Goal: Register for event/course

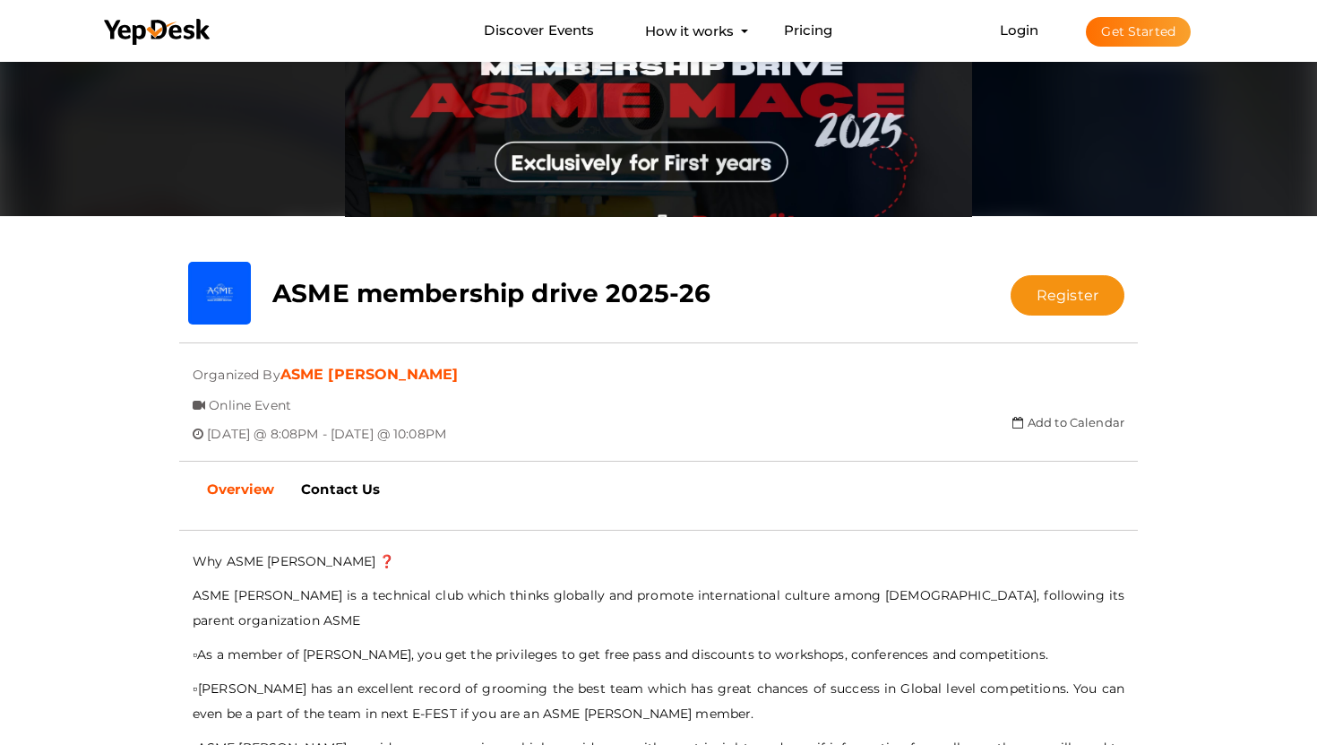
scroll to position [176, 0]
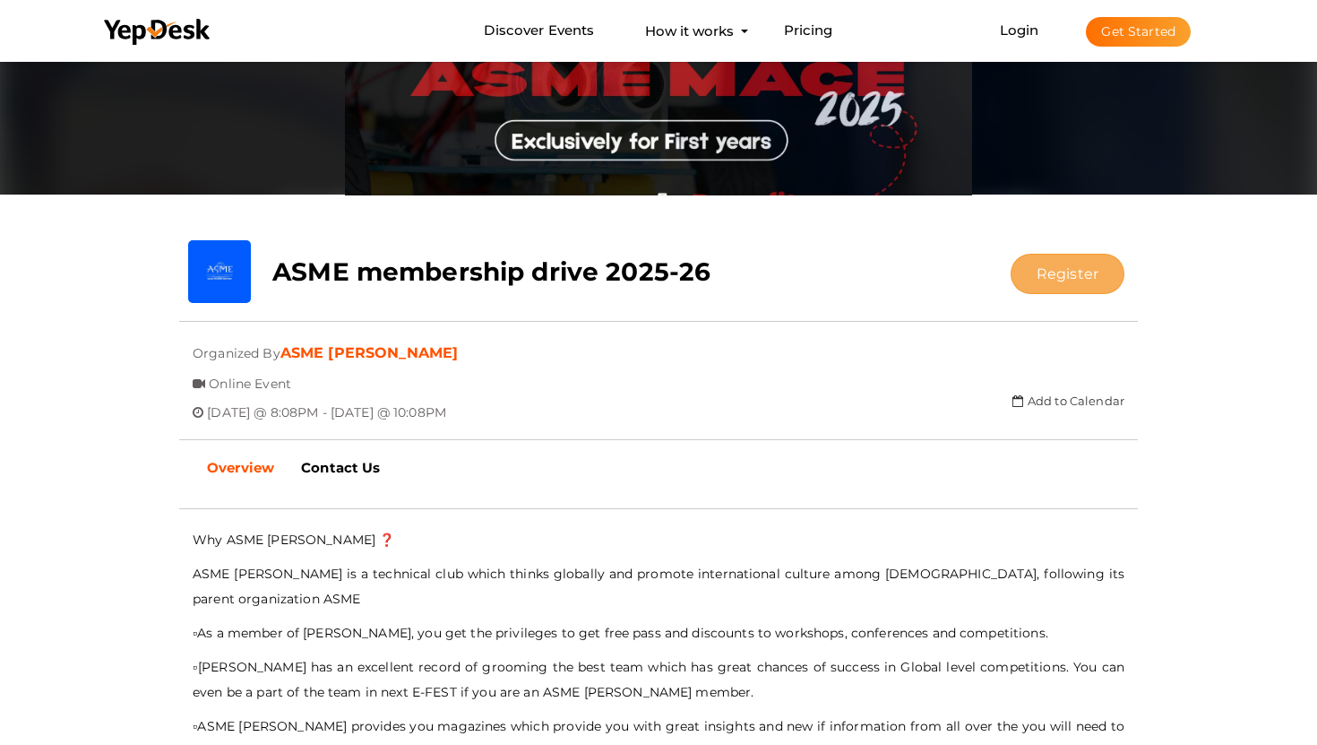
click at [1101, 280] on button "Register" at bounding box center [1068, 274] width 114 height 40
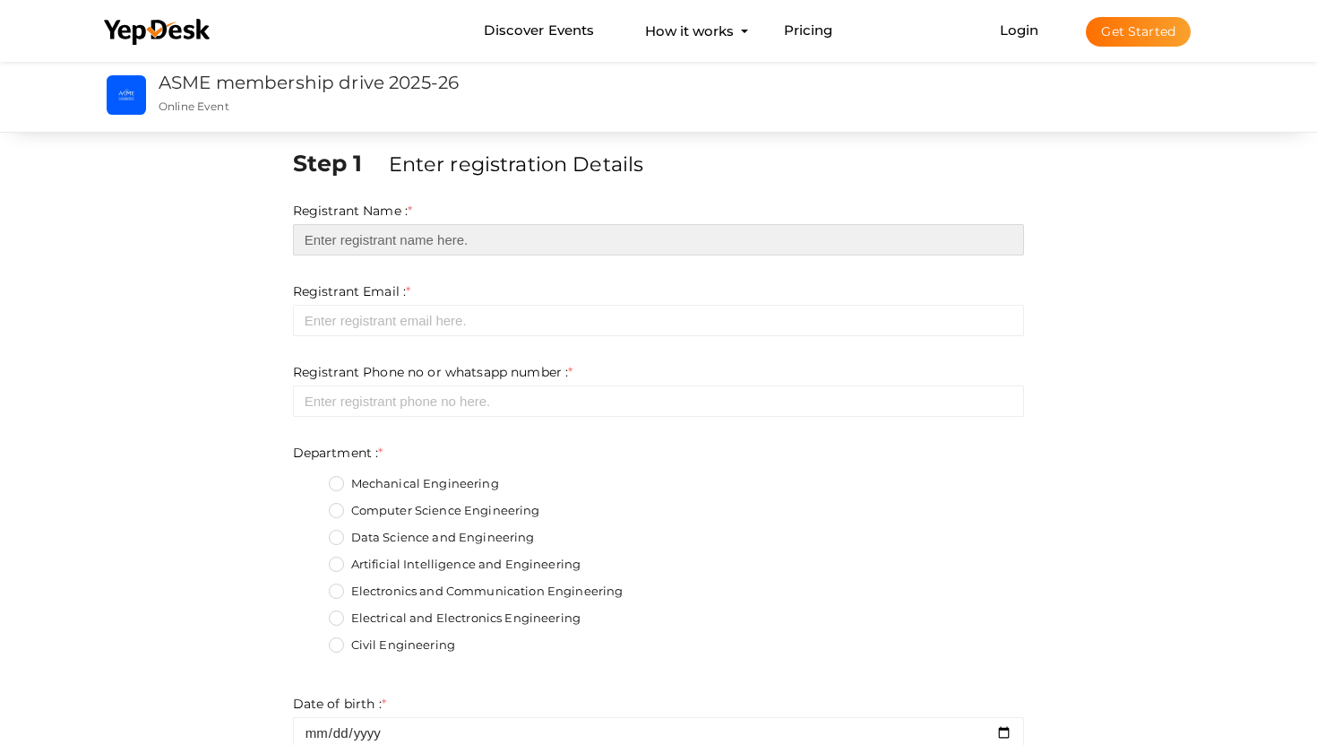
click at [592, 234] on input "text" at bounding box center [659, 239] width 732 height 31
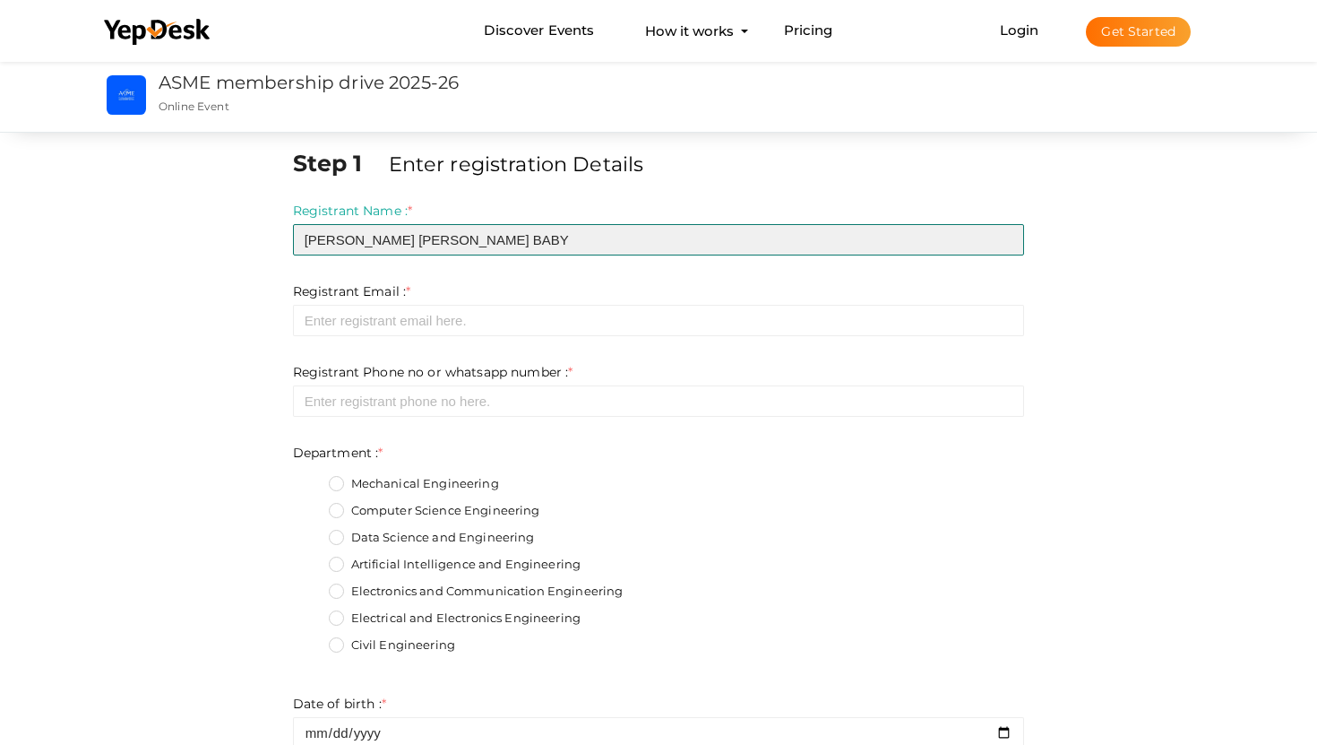
type input "[PERSON_NAME] [PERSON_NAME] BABY"
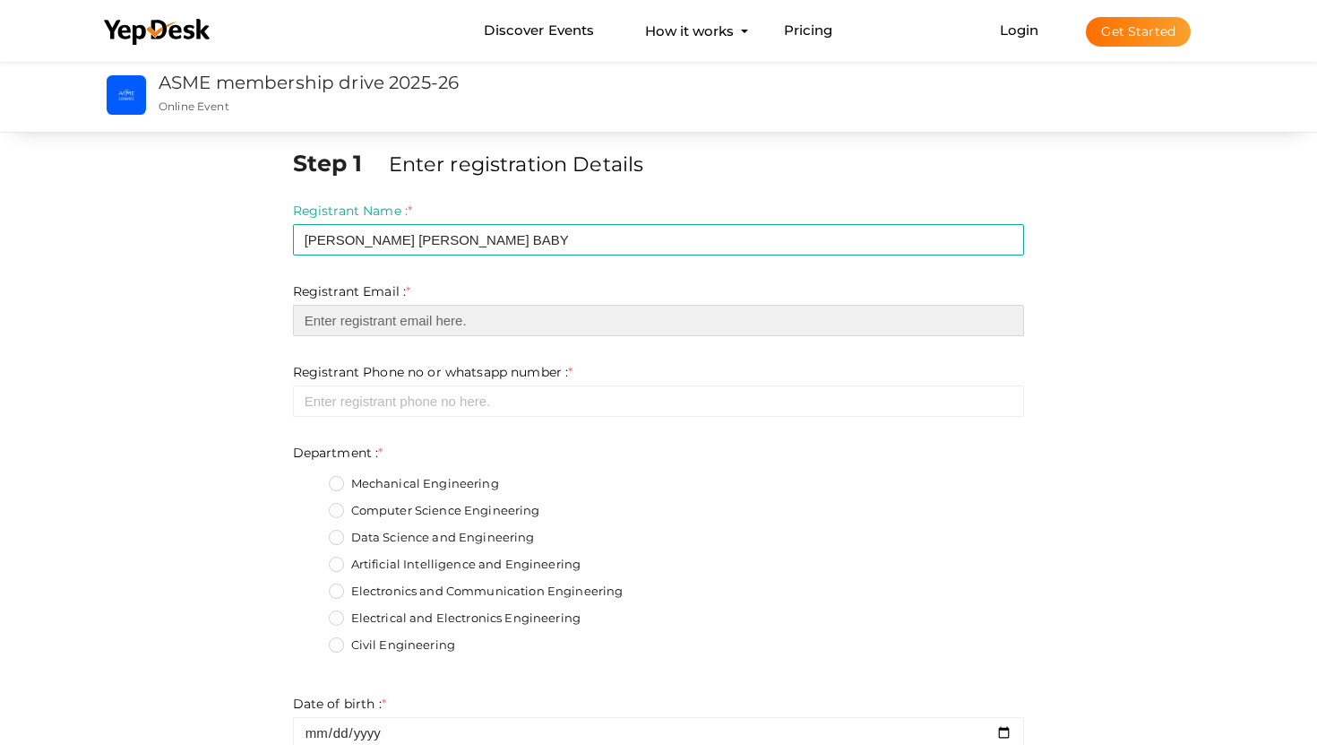
click at [581, 328] on input "email" at bounding box center [659, 320] width 732 height 31
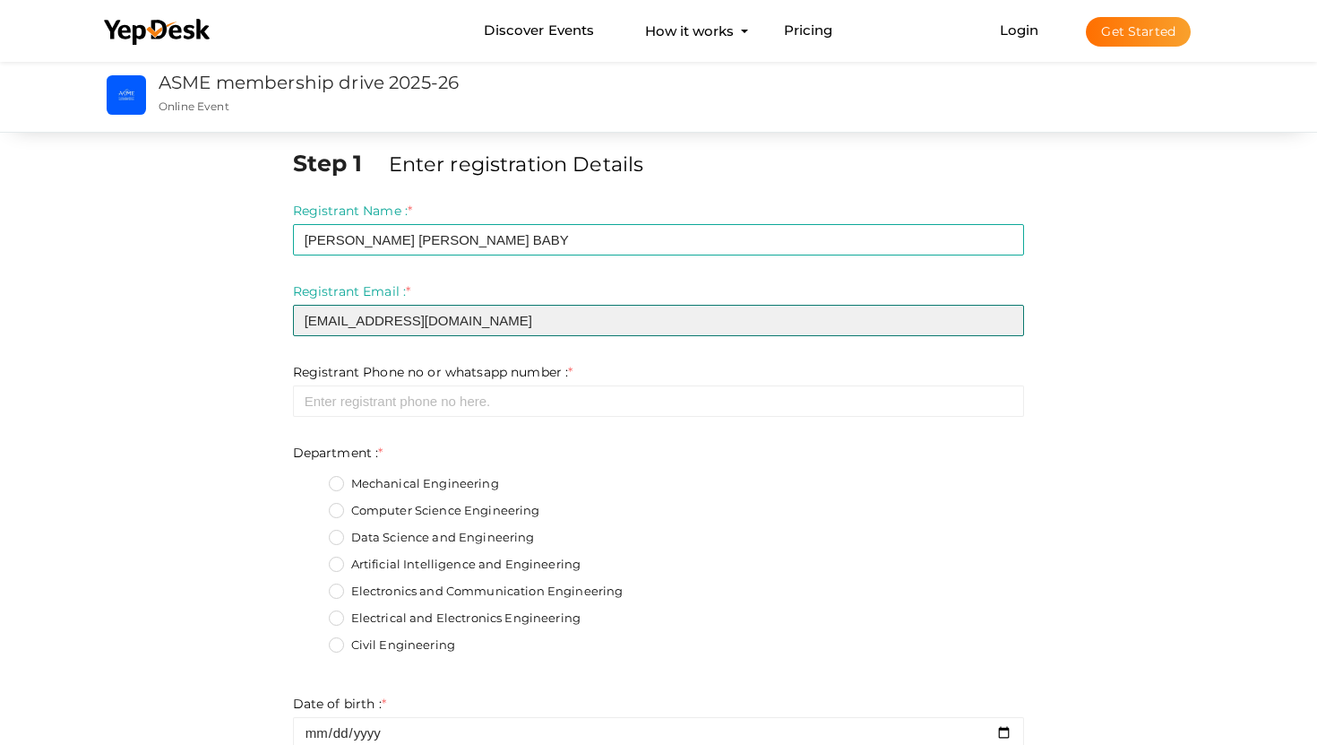
type input "[EMAIL_ADDRESS][DOMAIN_NAME]"
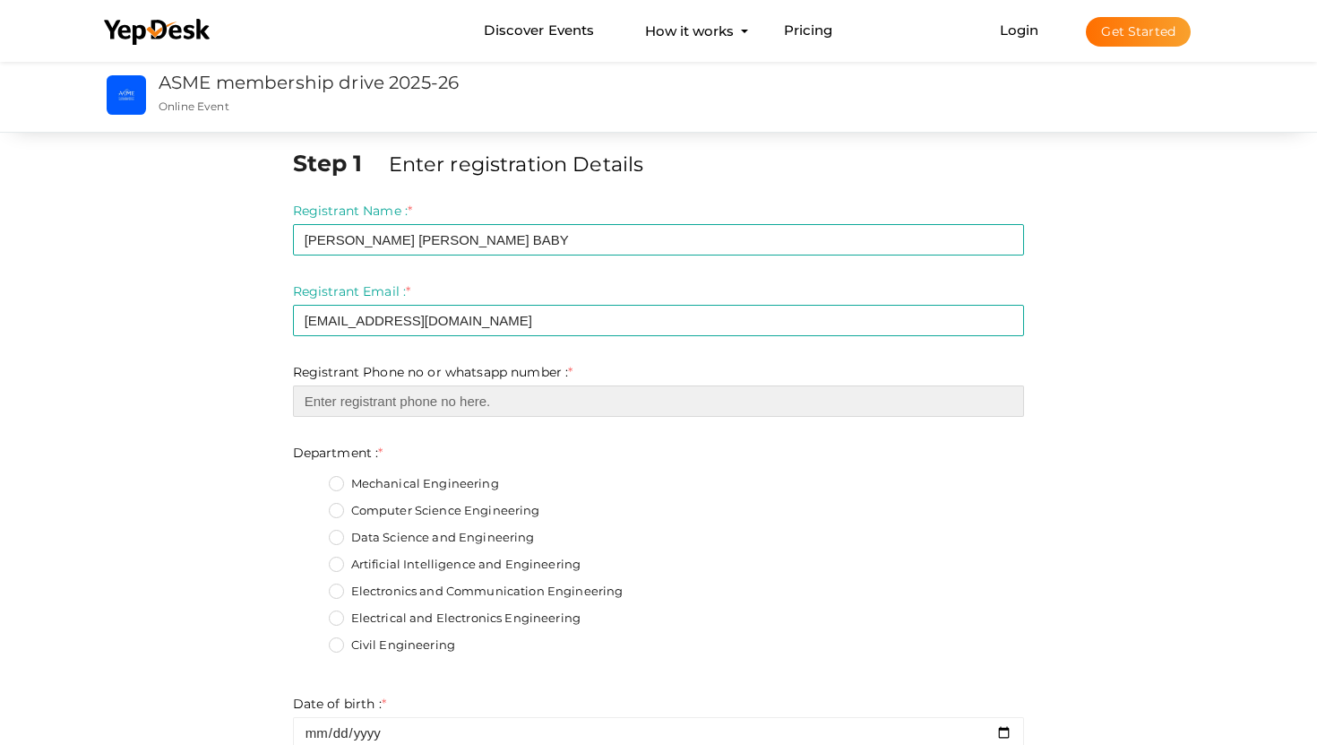
click at [498, 405] on input "number" at bounding box center [659, 400] width 732 height 31
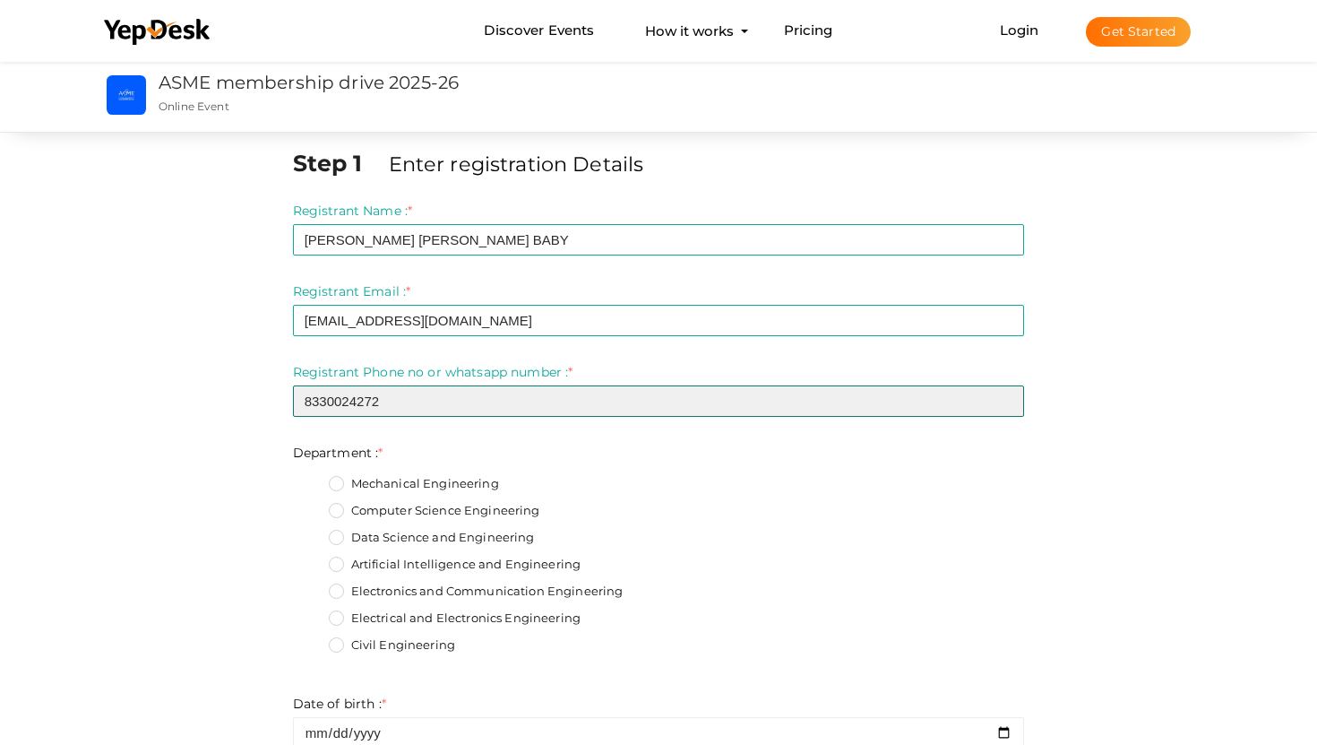
type input "8330024272"
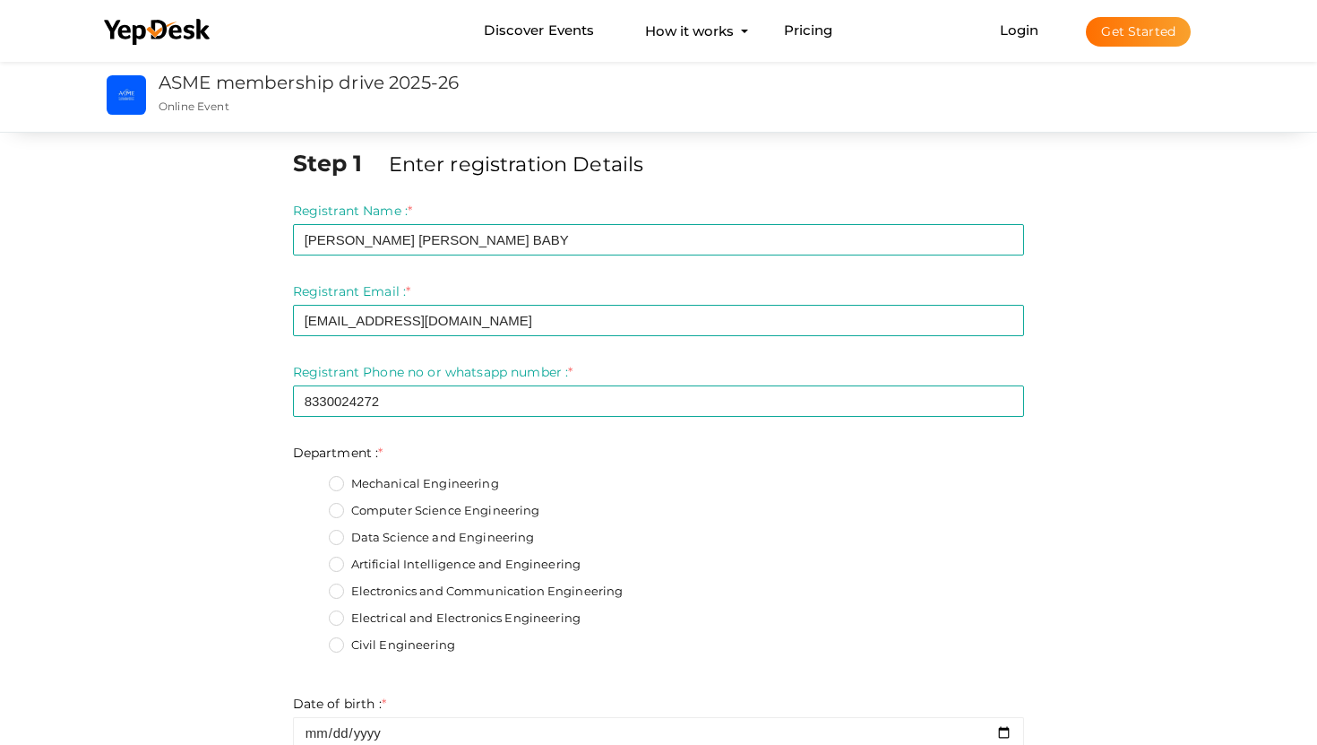
click at [338, 535] on label "Data Science and Engineering" at bounding box center [432, 538] width 206 height 18
click at [311, 532] on input "Data Science and Engineering" at bounding box center [311, 532] width 0 height 0
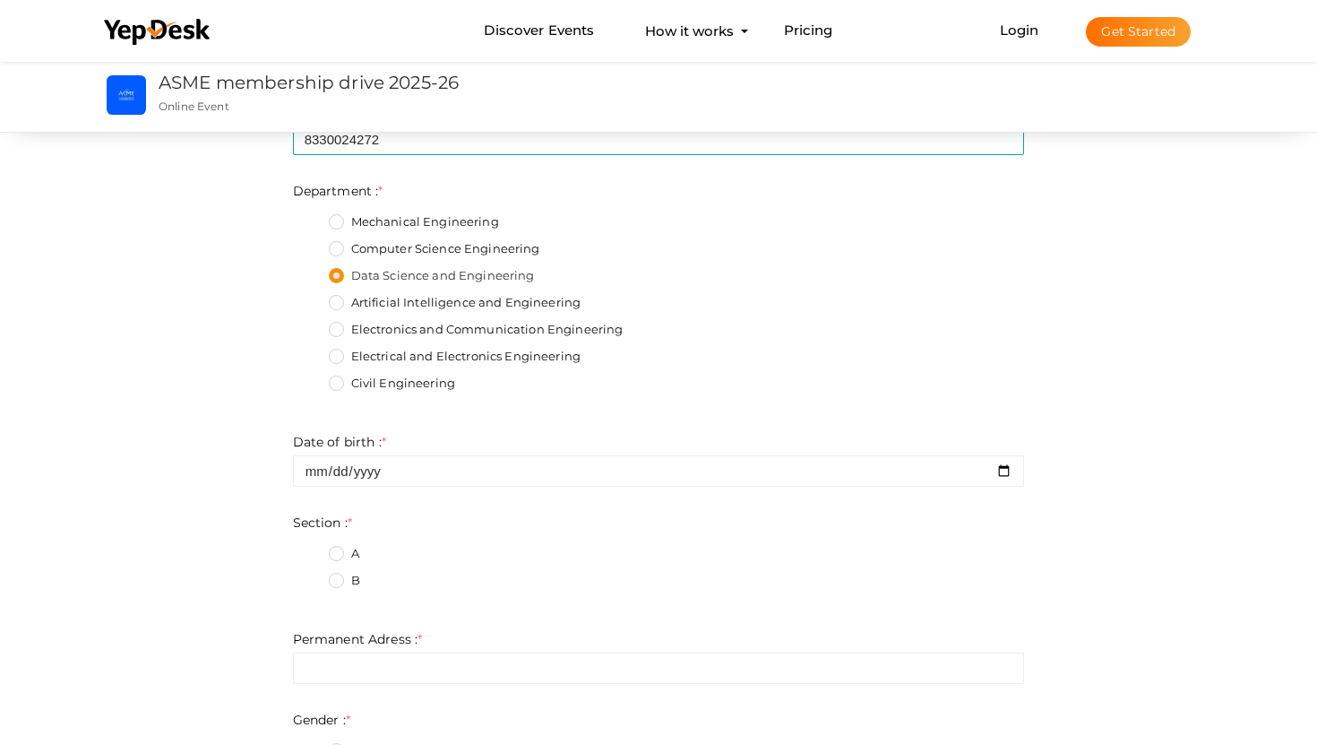
scroll to position [293, 0]
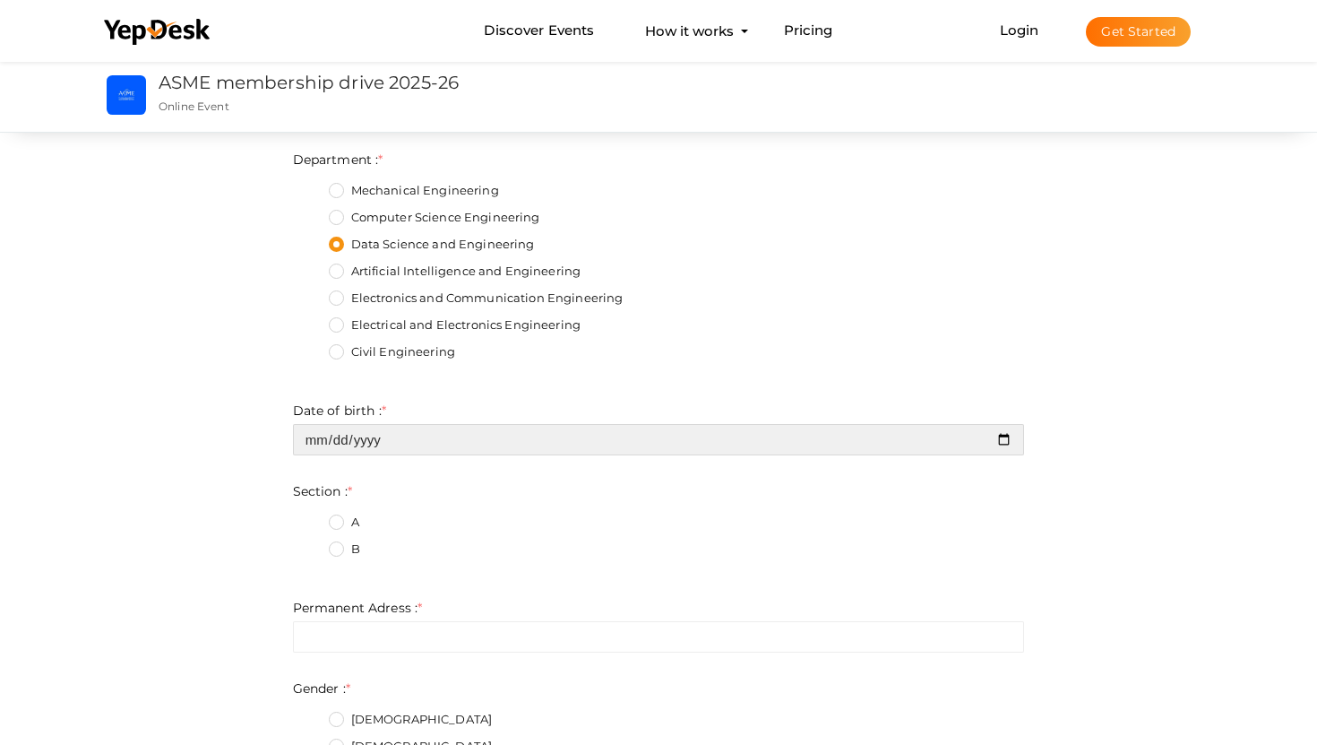
click at [1002, 441] on input "date" at bounding box center [659, 439] width 732 height 31
click at [383, 433] on input "[DATE]" at bounding box center [659, 439] width 732 height 31
click at [998, 439] on input "[DATE]" at bounding box center [659, 439] width 732 height 31
type input "[DATE]"
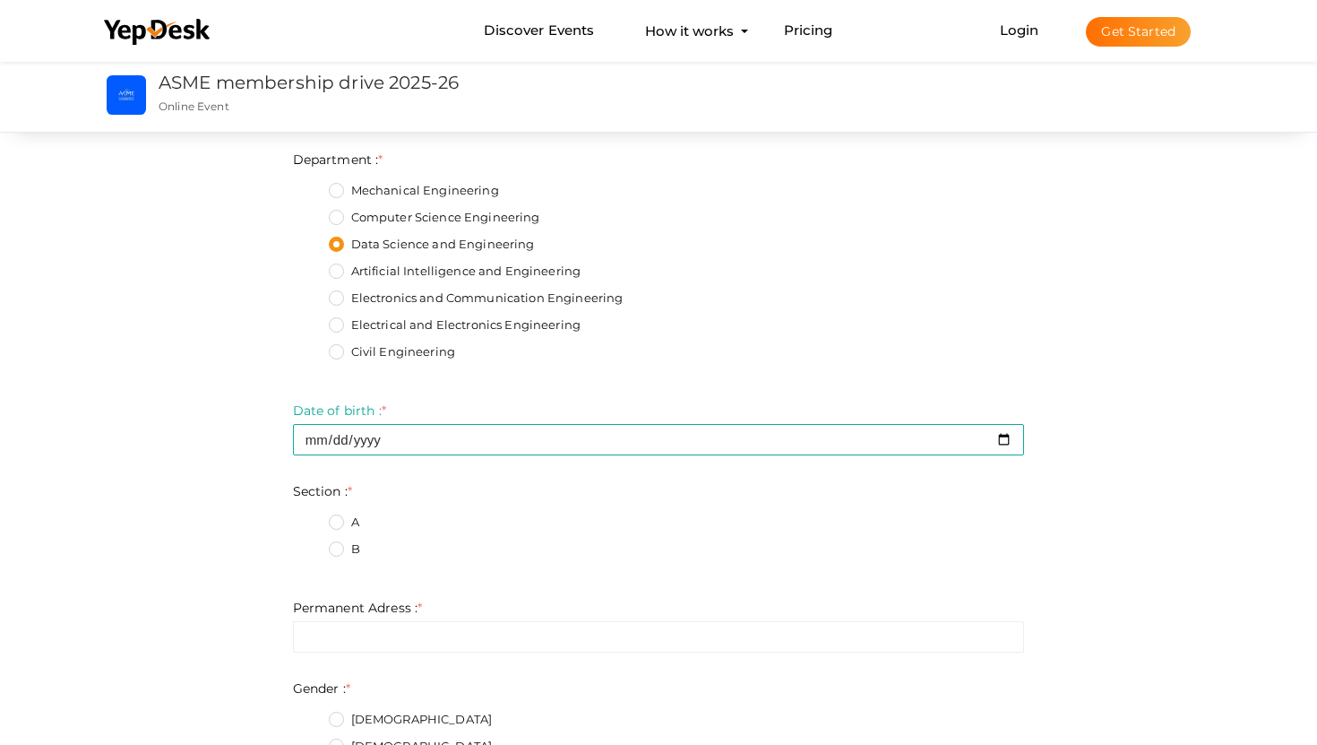
click at [340, 522] on label "A" at bounding box center [344, 522] width 30 height 18
click at [311, 517] on input "A" at bounding box center [311, 517] width 0 height 0
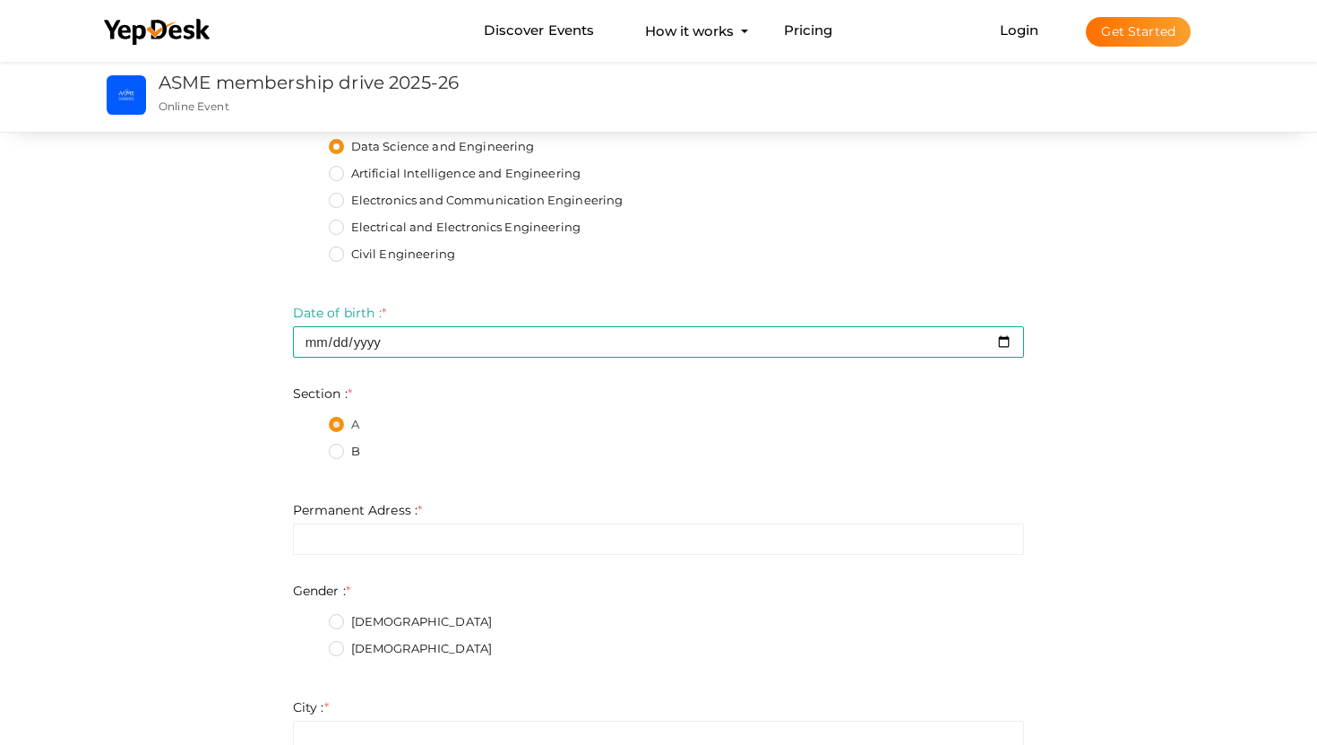
scroll to position [394, 0]
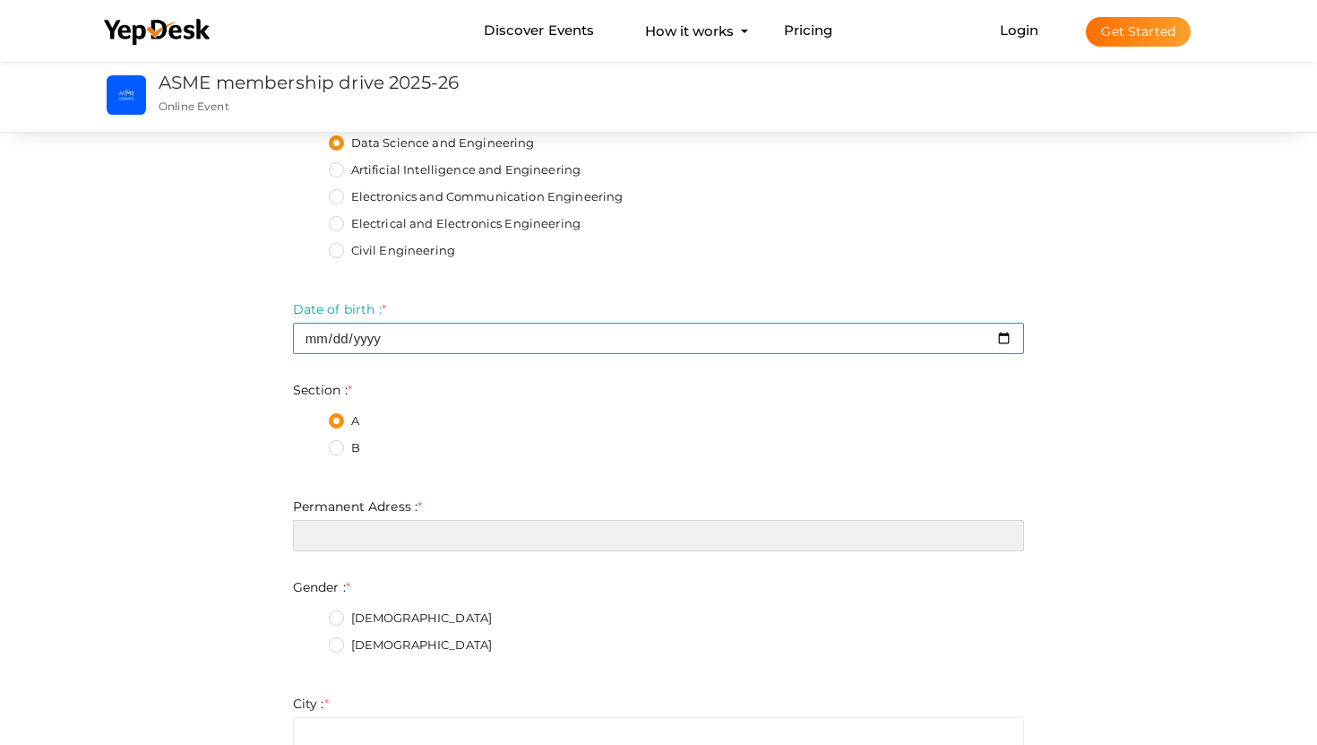
click at [444, 547] on input "text" at bounding box center [659, 535] width 732 height 31
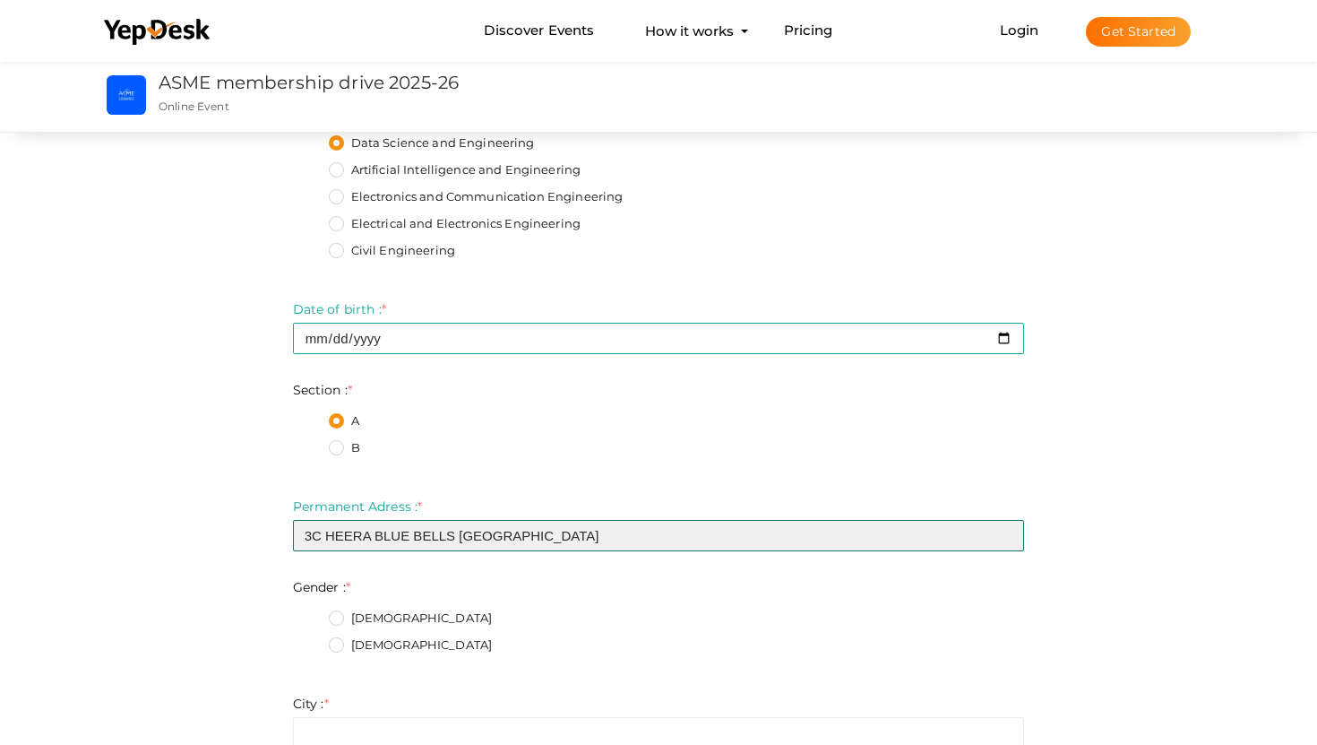
type input "3C HEERA BLUE BELLS [GEOGRAPHIC_DATA]"
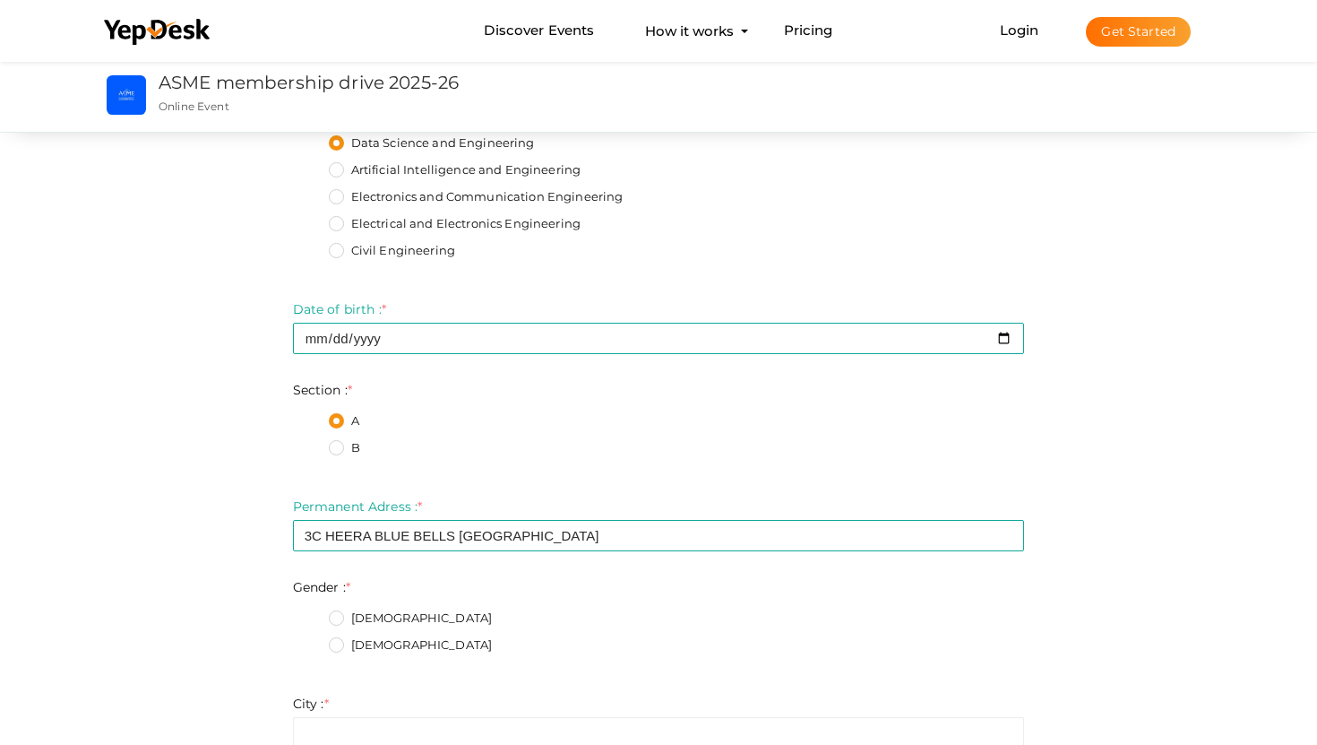
click at [333, 650] on label "[DEMOGRAPHIC_DATA]" at bounding box center [411, 645] width 164 height 18
click at [311, 640] on input "[DEMOGRAPHIC_DATA]" at bounding box center [311, 640] width 0 height 0
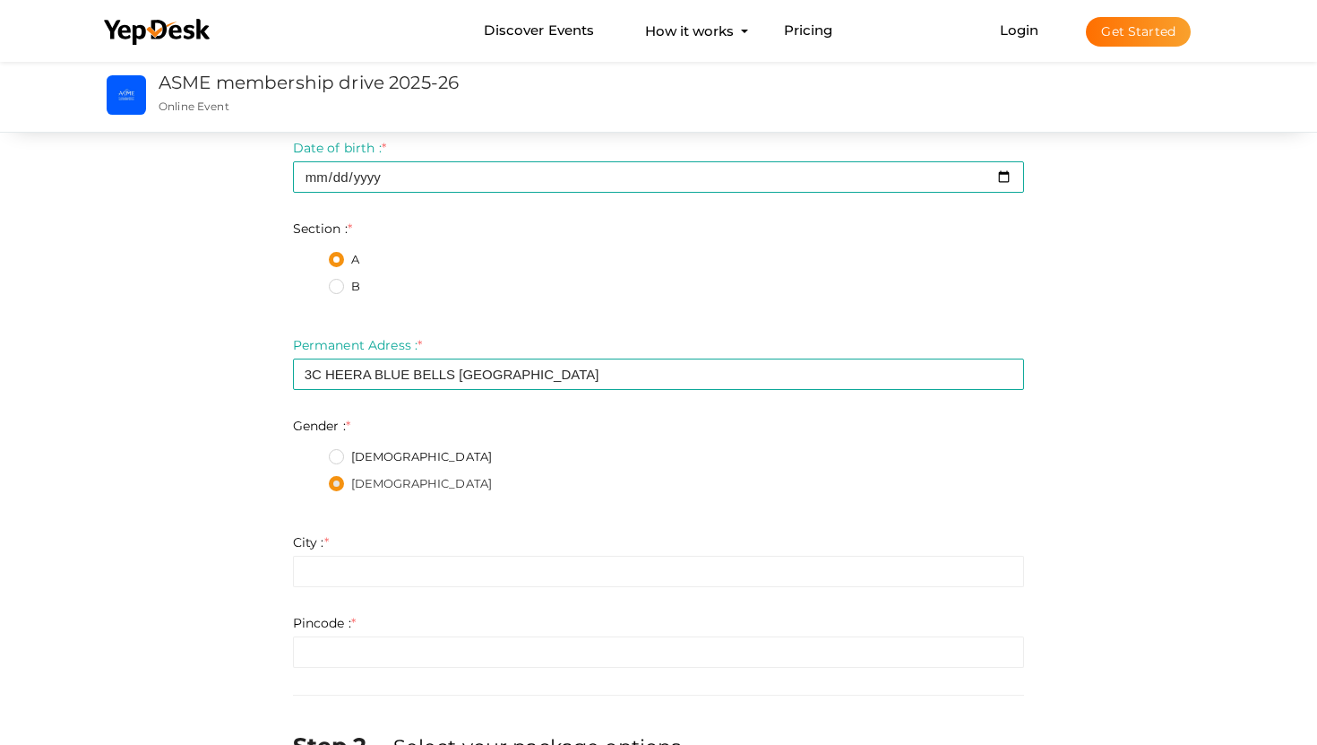
scroll to position [565, 0]
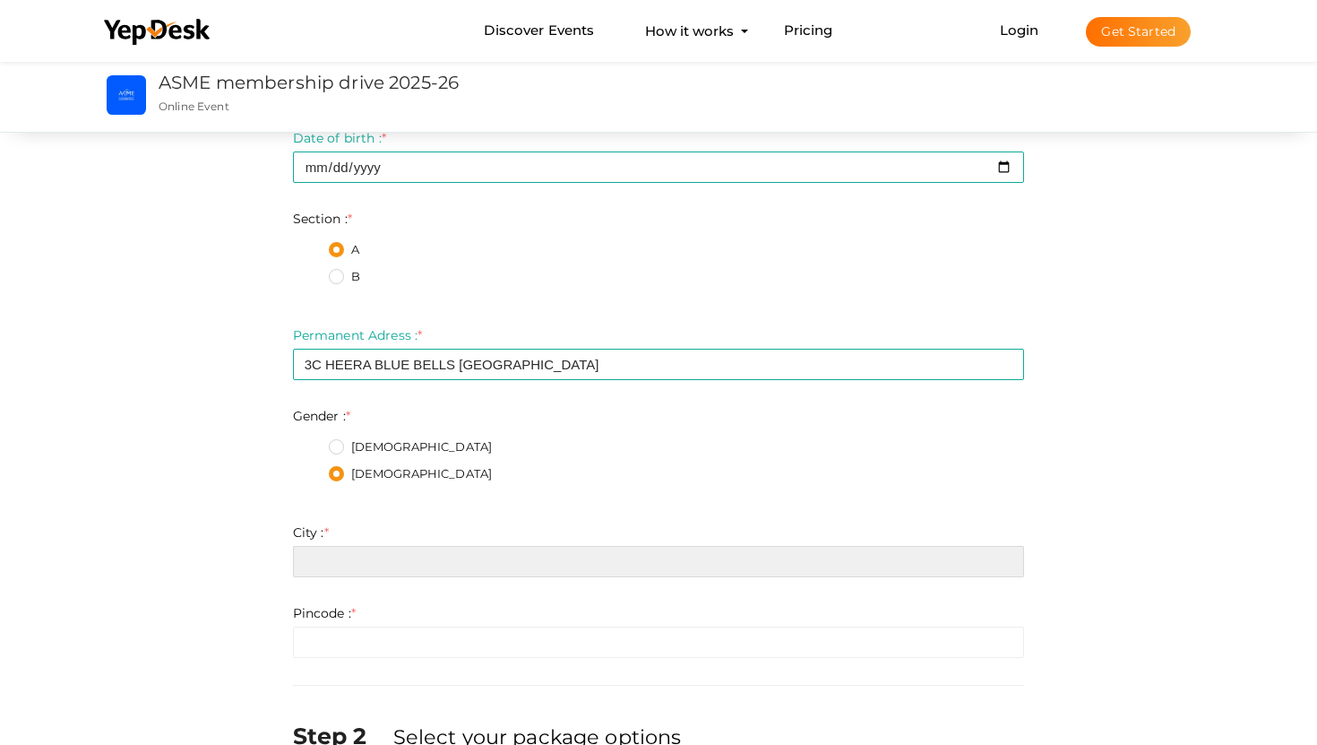
click at [340, 556] on input "text" at bounding box center [659, 561] width 732 height 31
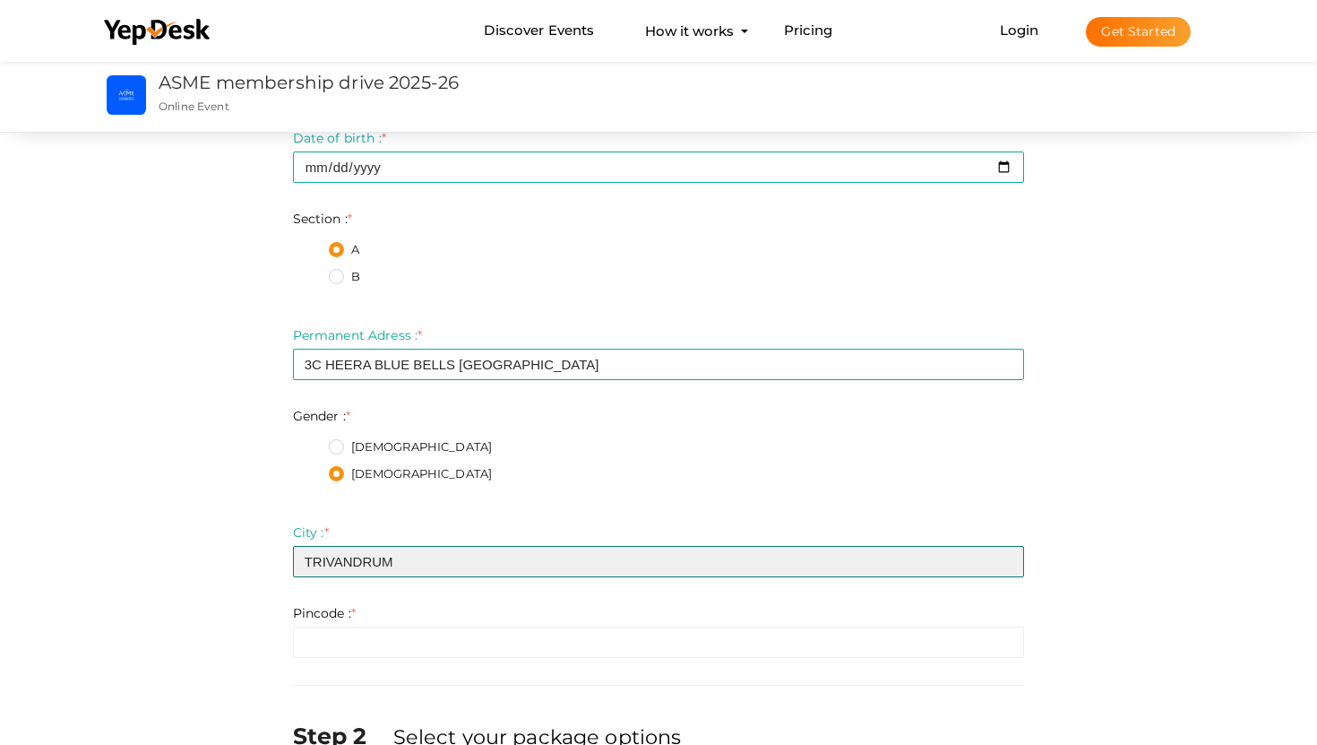
type input "TRIVANDRUM"
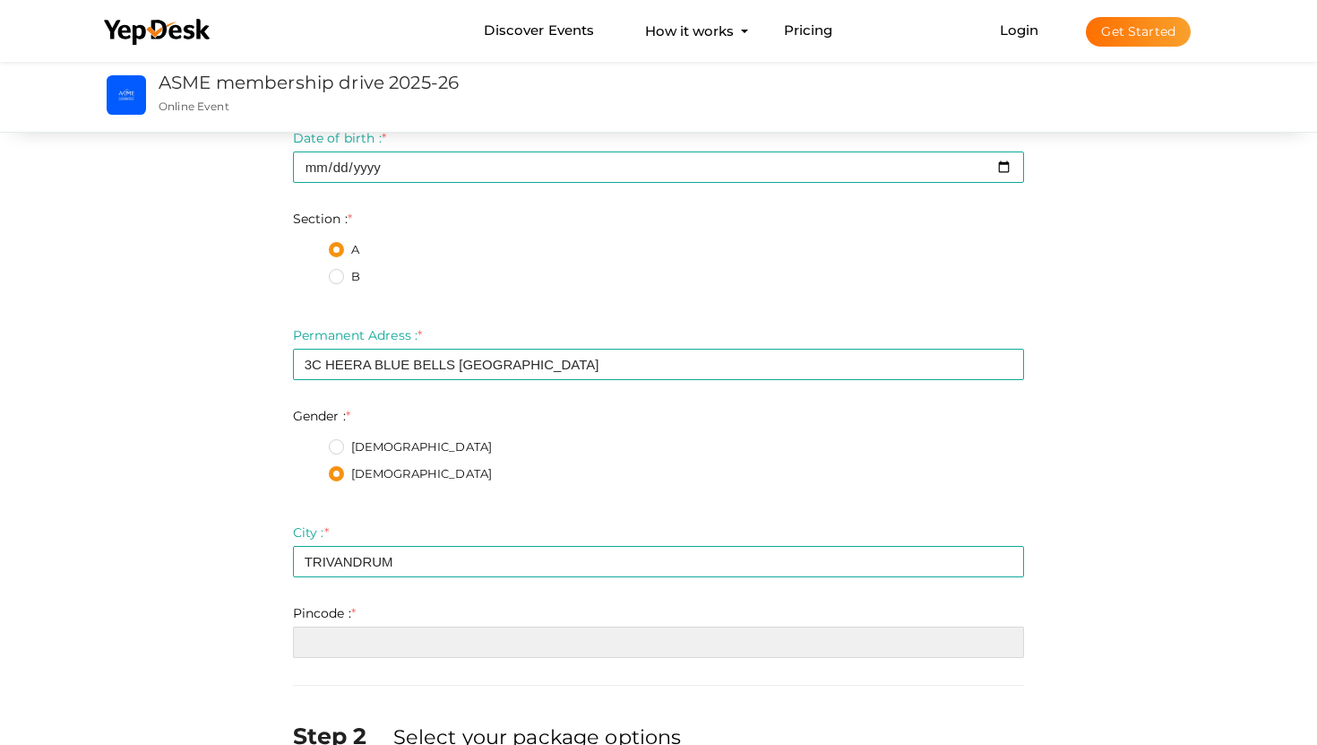
click at [326, 652] on input "number" at bounding box center [659, 641] width 732 height 31
type input "-4"
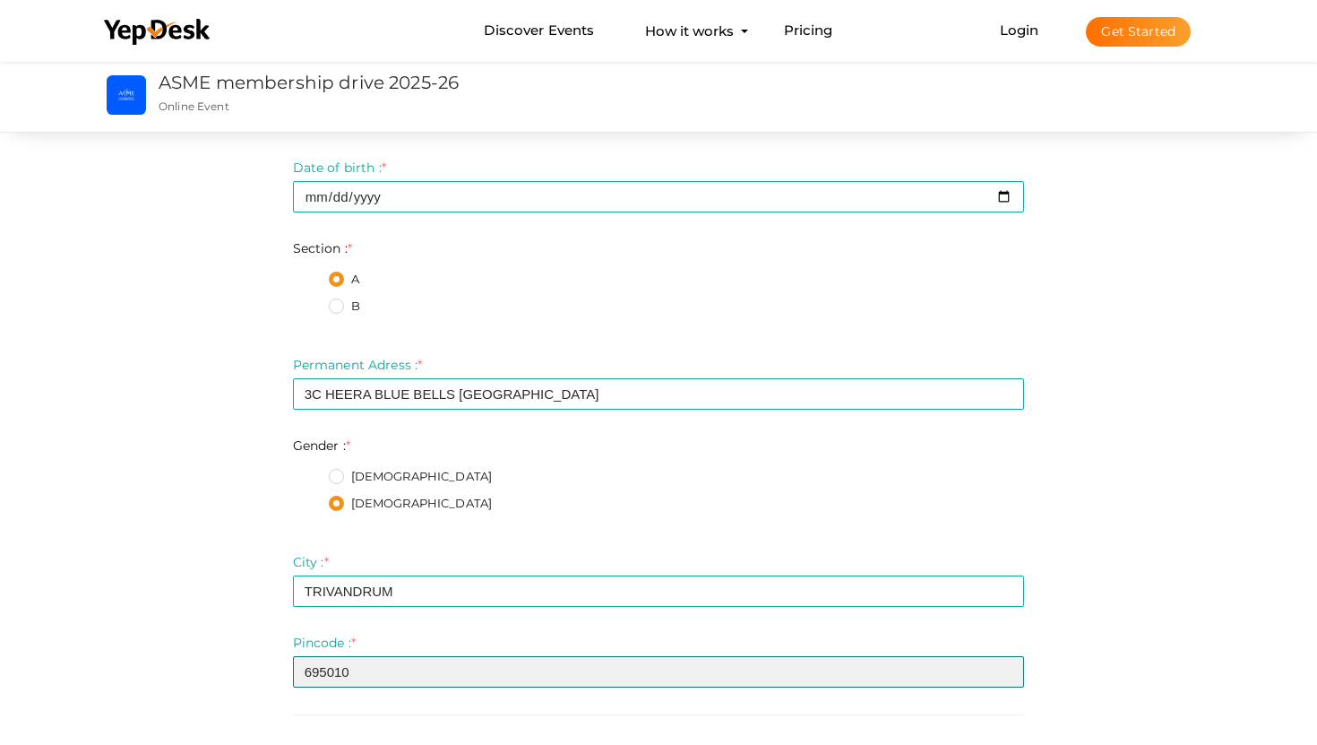
scroll to position [530, 0]
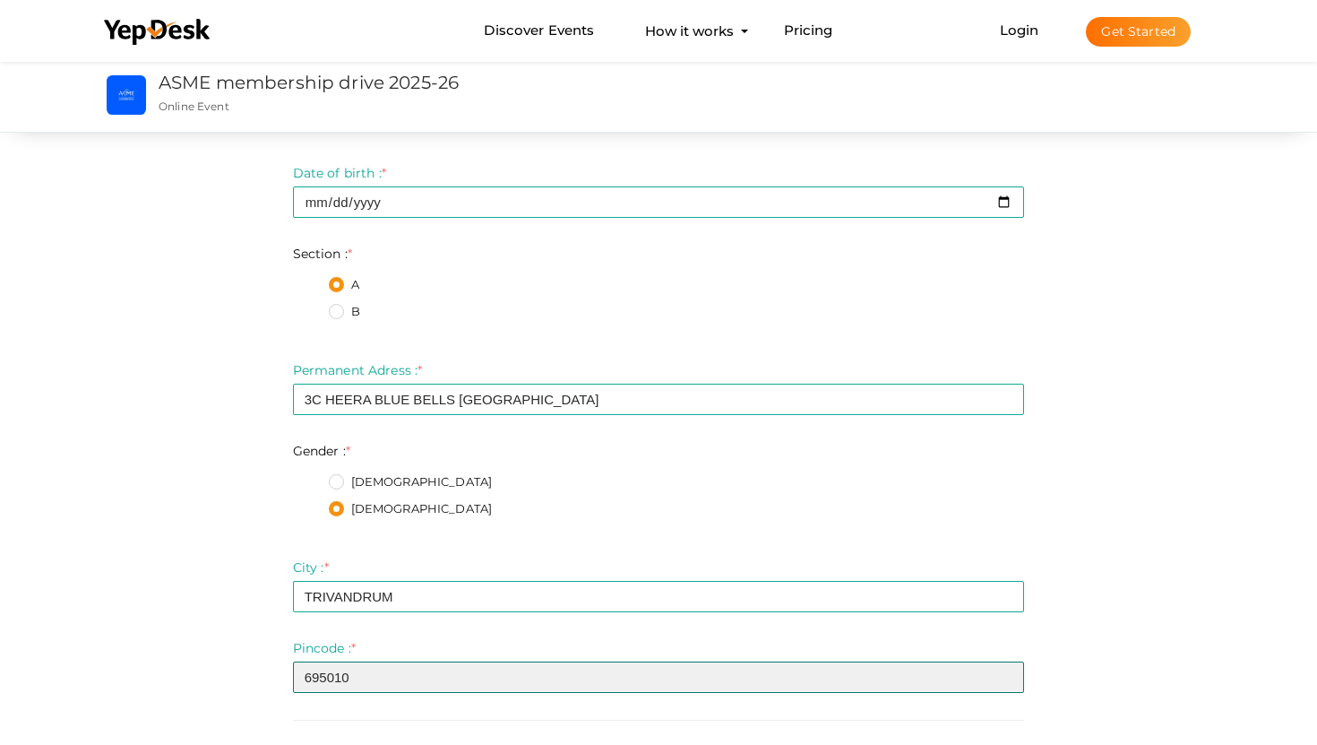
type input "695010"
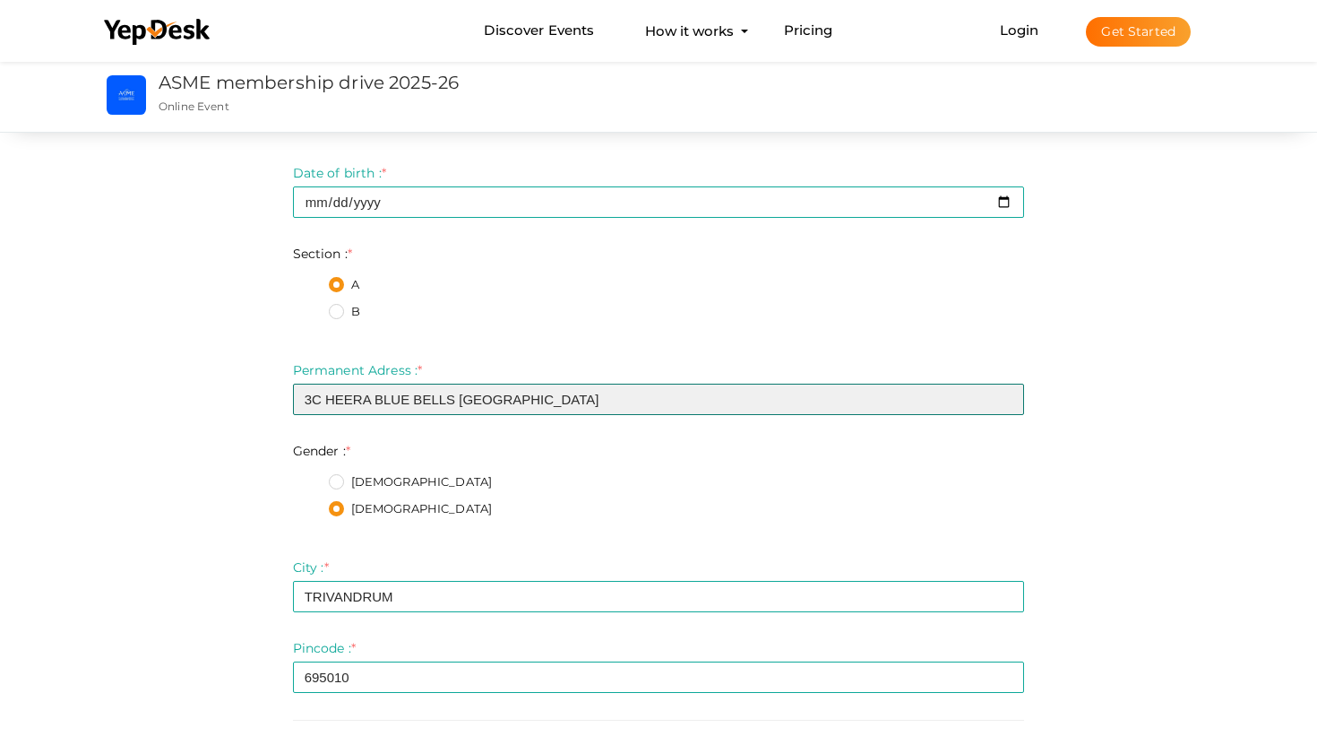
click at [588, 407] on input "3C HEERA BLUE BELLS [GEOGRAPHIC_DATA]" at bounding box center [659, 398] width 732 height 31
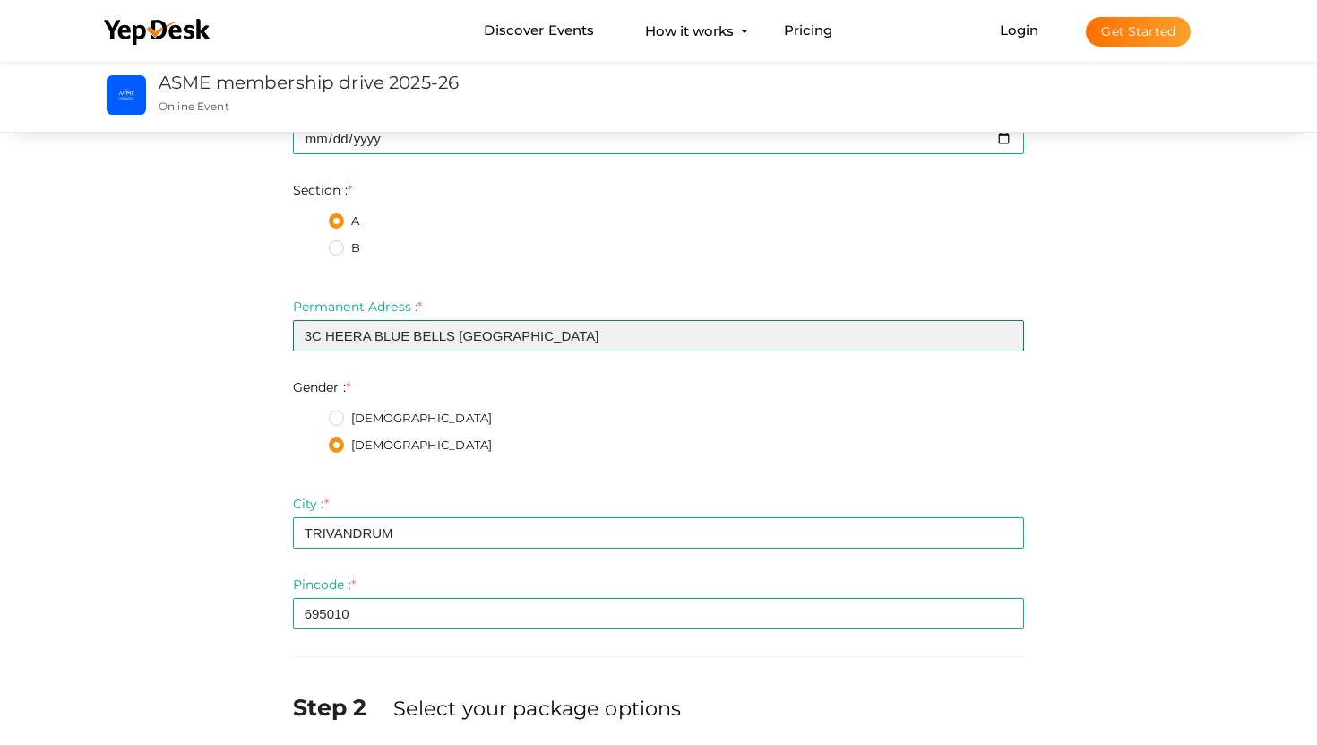
scroll to position [610, 0]
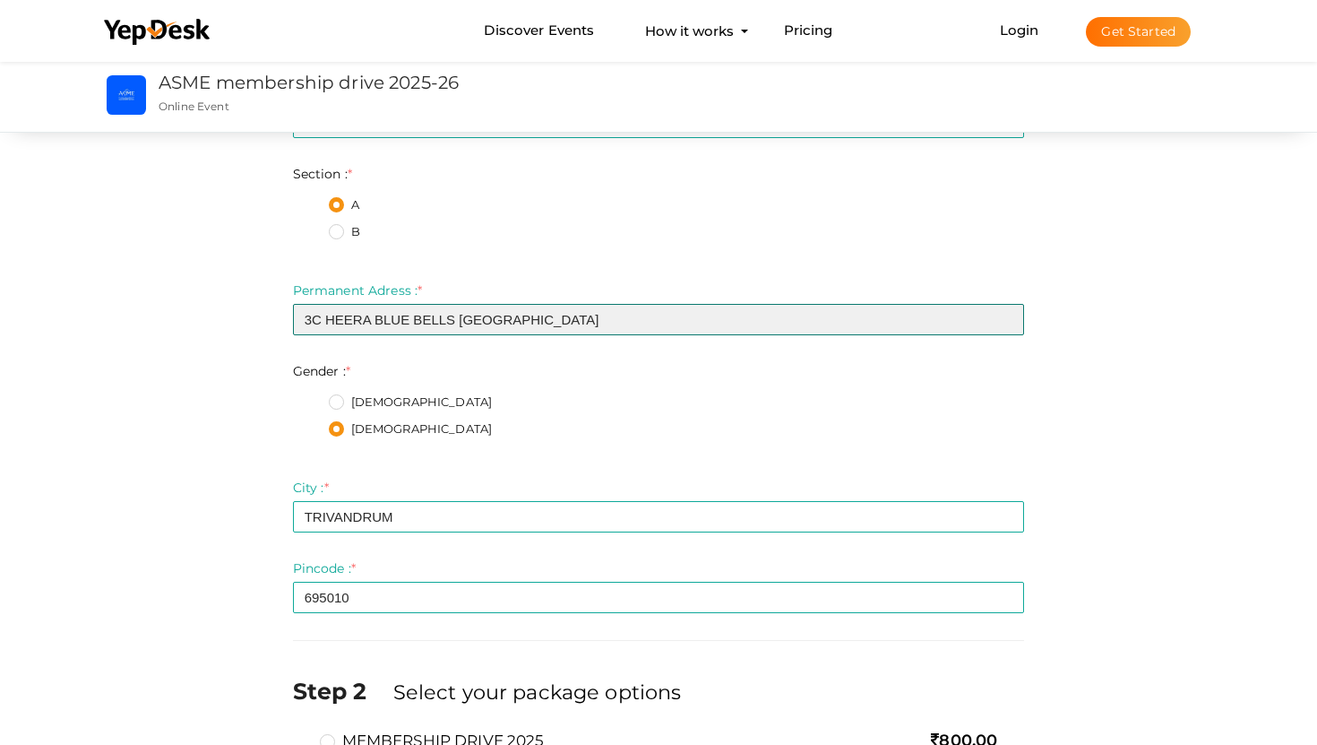
click at [455, 319] on input "3C HEERA BLUE BELLS [GEOGRAPHIC_DATA]" at bounding box center [659, 319] width 732 height 31
click at [578, 317] on input "3C HEERA BLUE BELLS, [GEOGRAPHIC_DATA]" at bounding box center [659, 319] width 732 height 31
click at [307, 323] on input "3C HEERA BLUE BELLS, [GEOGRAPHIC_DATA], [GEOGRAPHIC_DATA]" at bounding box center [659, 319] width 732 height 31
click at [768, 320] on input "FLAT NO: 3C HEERA BLUE BELLS, [GEOGRAPHIC_DATA], [GEOGRAPHIC_DATA]" at bounding box center [659, 319] width 732 height 31
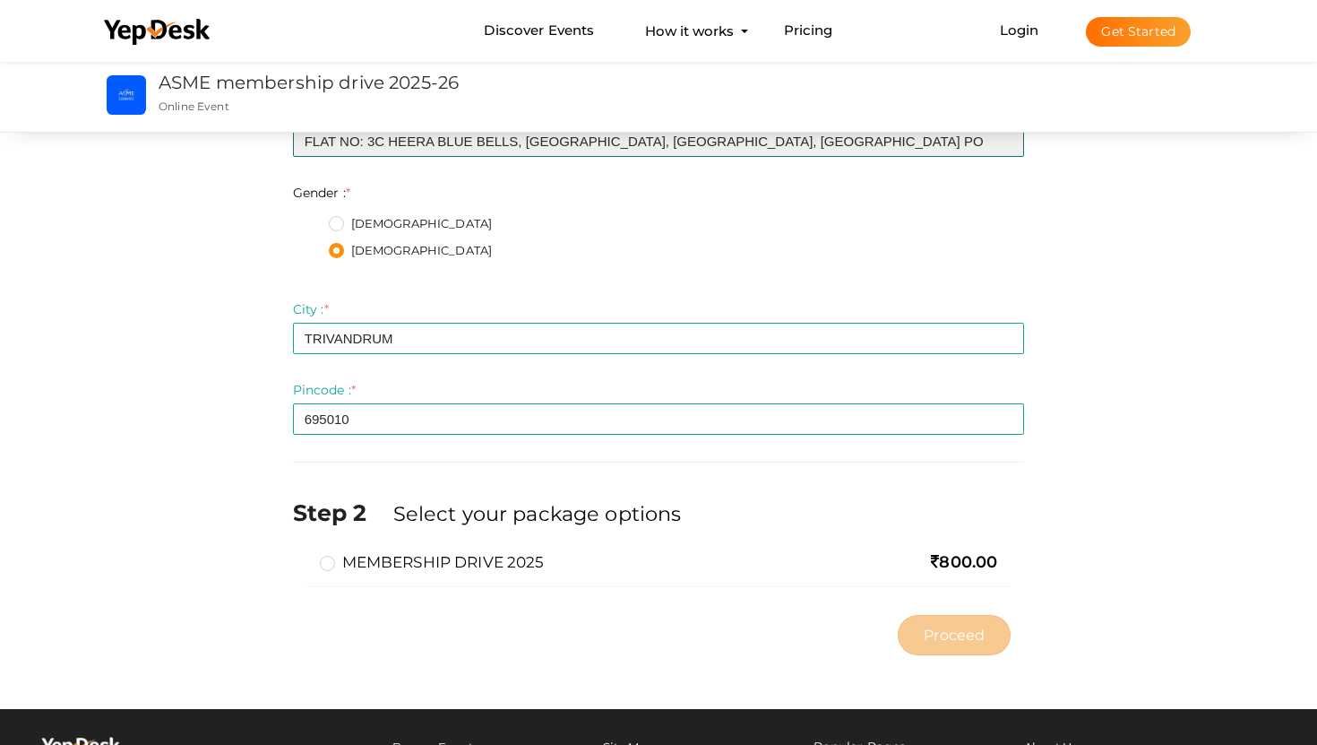
scroll to position [831, 0]
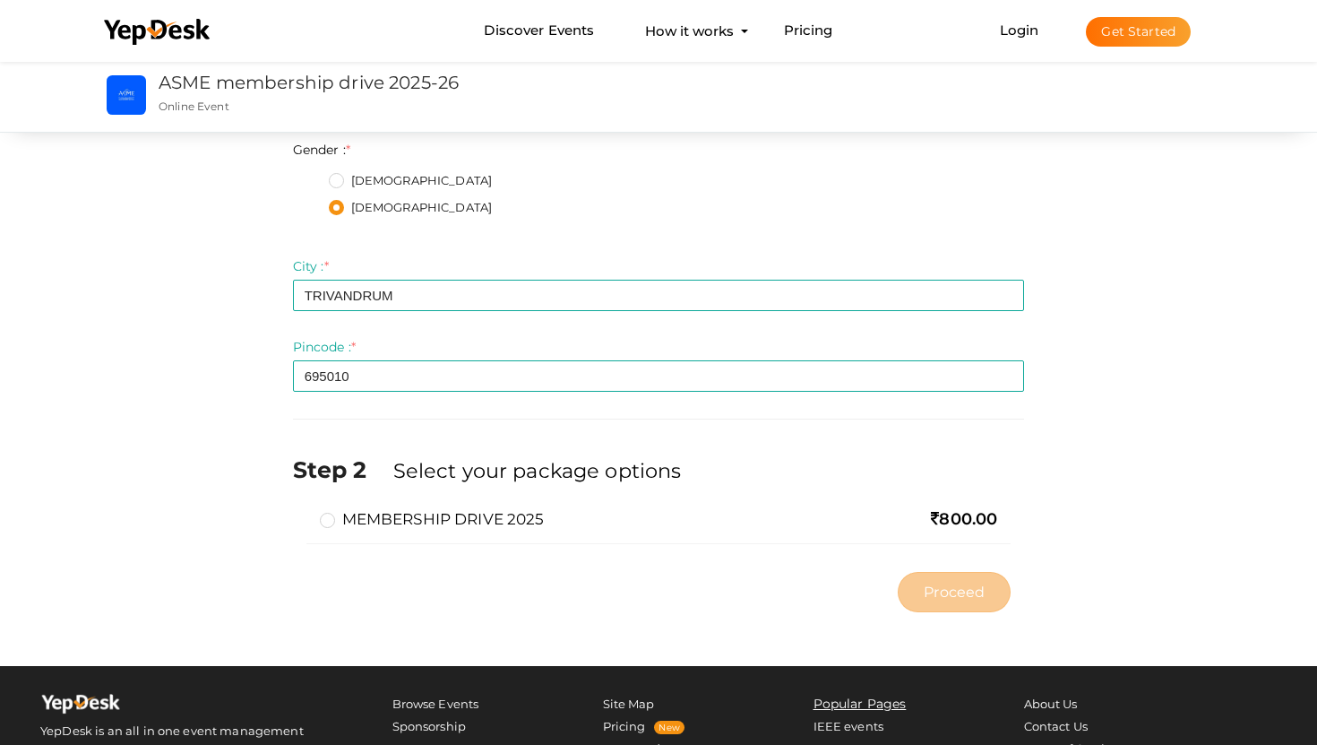
click at [325, 518] on label "MEMBERSHIP DRIVE 2025" at bounding box center [432, 519] width 225 height 22
click at [302, 512] on input "MEMBERSHIP DRIVE 2025" at bounding box center [302, 512] width 0 height 0
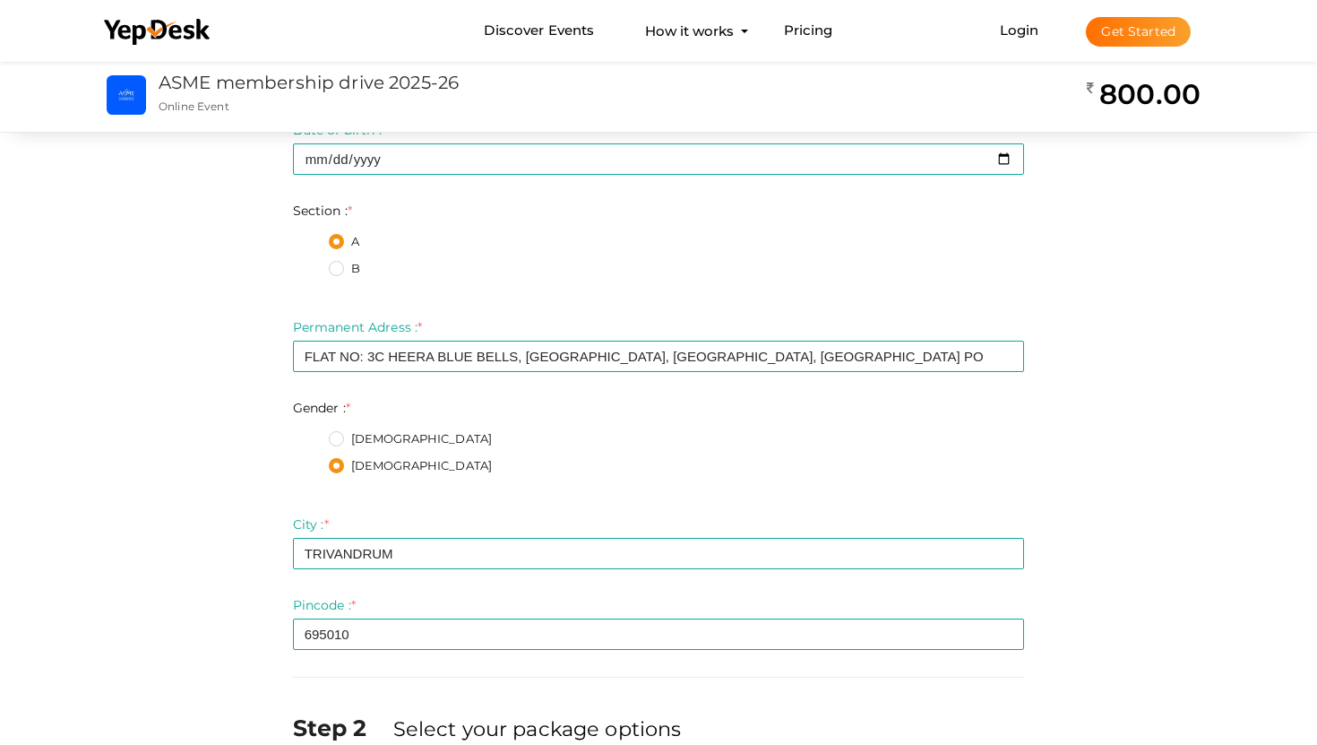
scroll to position [572, 0]
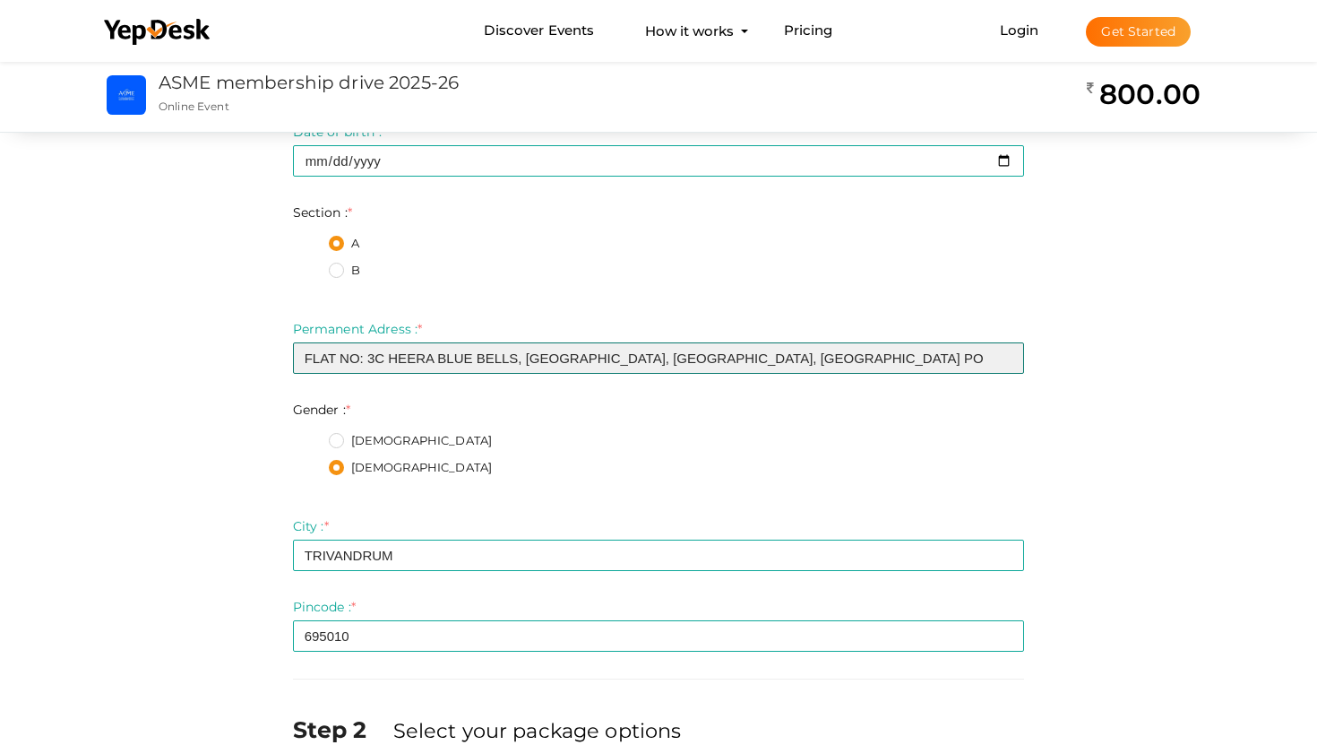
click at [933, 362] on input "FLAT NO: 3C HEERA BLUE BELLS, [GEOGRAPHIC_DATA], [GEOGRAPHIC_DATA], [GEOGRAPHIC…" at bounding box center [659, 357] width 732 height 31
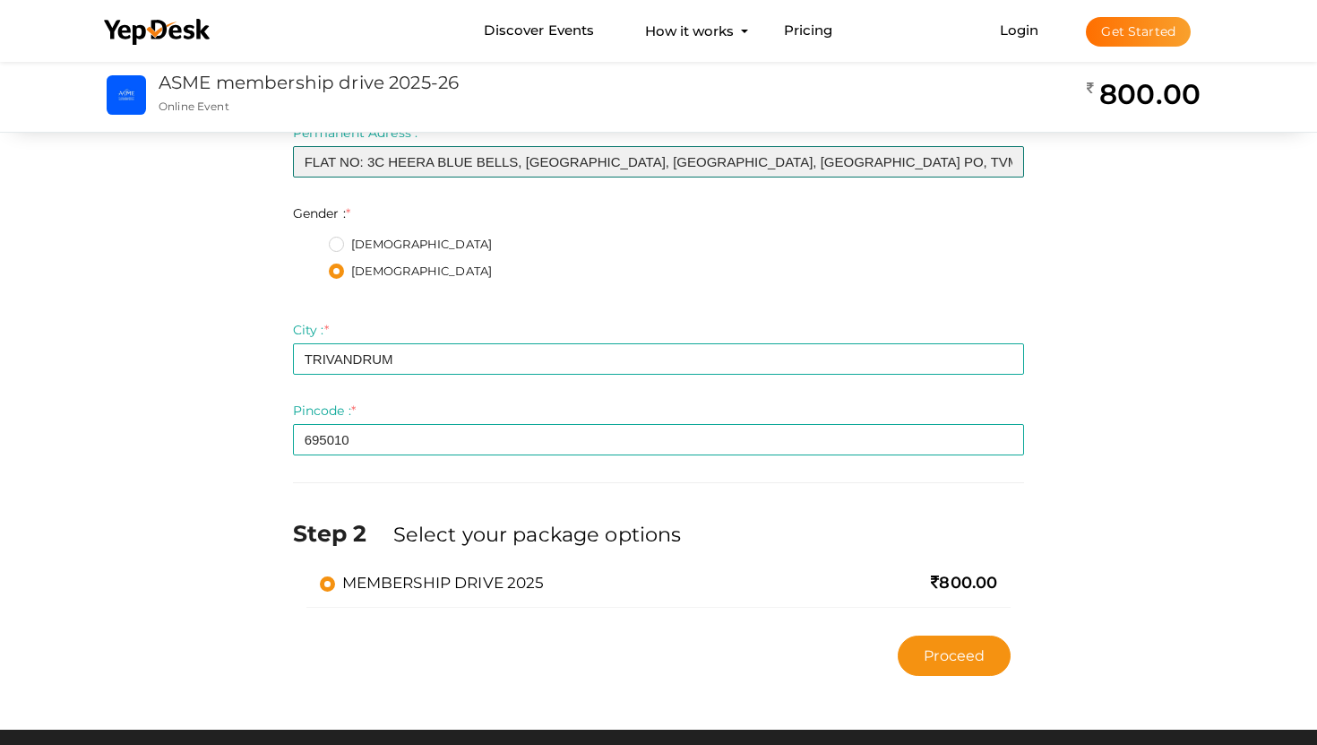
scroll to position [1005, 0]
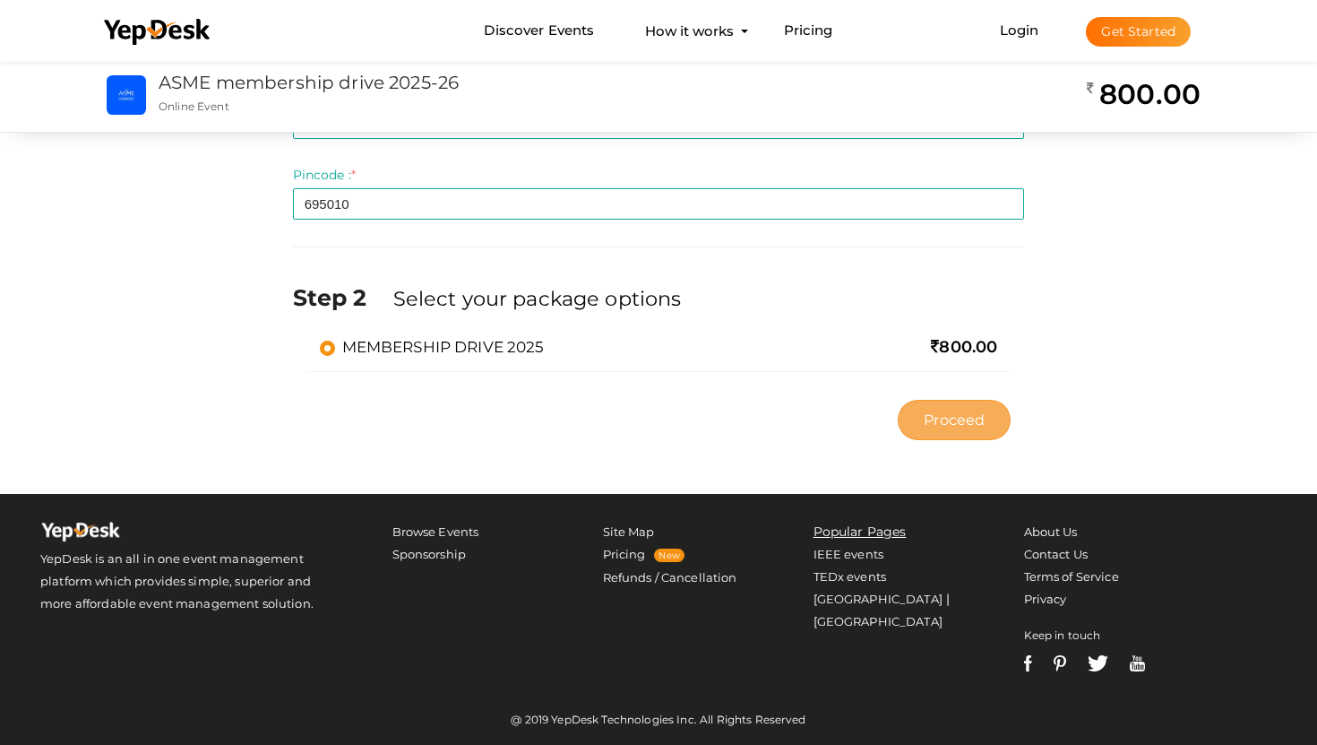
type input "FLAT NO: 3C HEERA BLUE BELLS, [GEOGRAPHIC_DATA], [GEOGRAPHIC_DATA], [GEOGRAPHIC…"
click at [980, 412] on span "Proceed" at bounding box center [954, 419] width 61 height 21
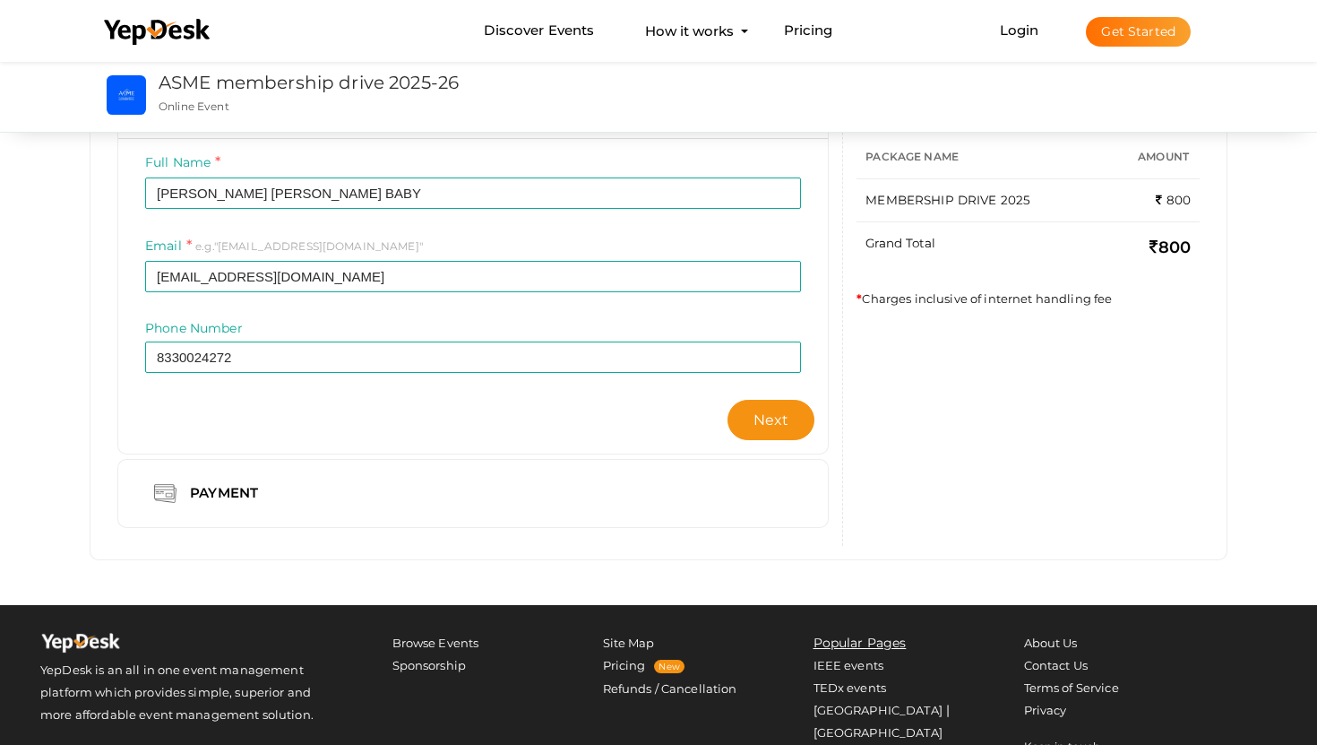
scroll to position [323, 0]
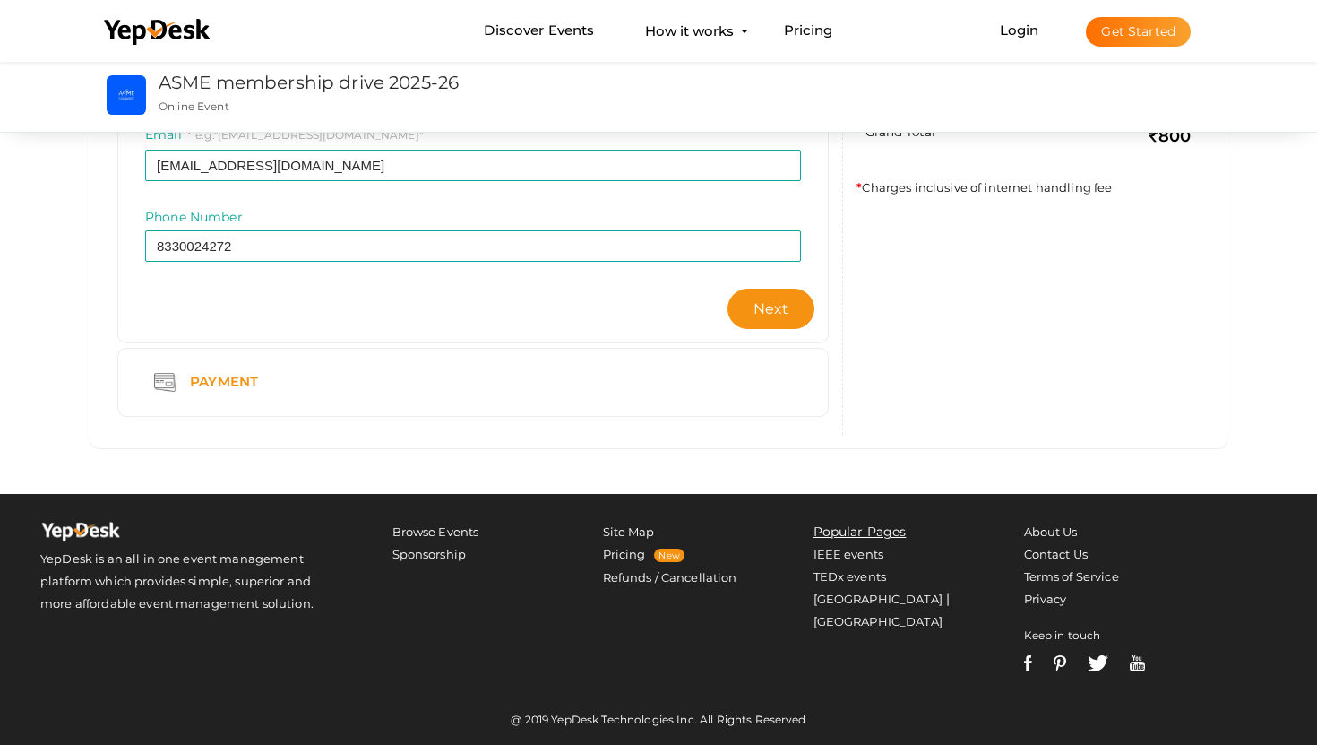
click at [614, 394] on div "Payment" at bounding box center [473, 382] width 656 height 40
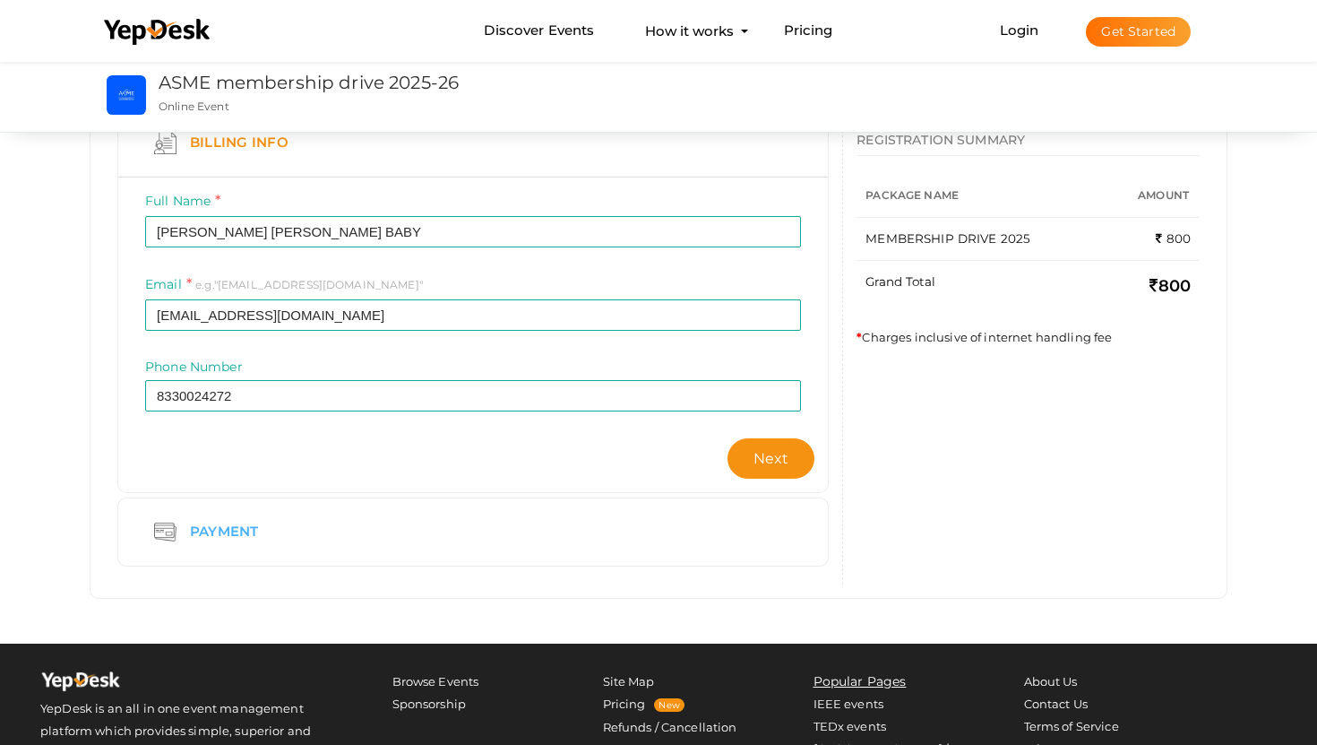
scroll to position [174, 0]
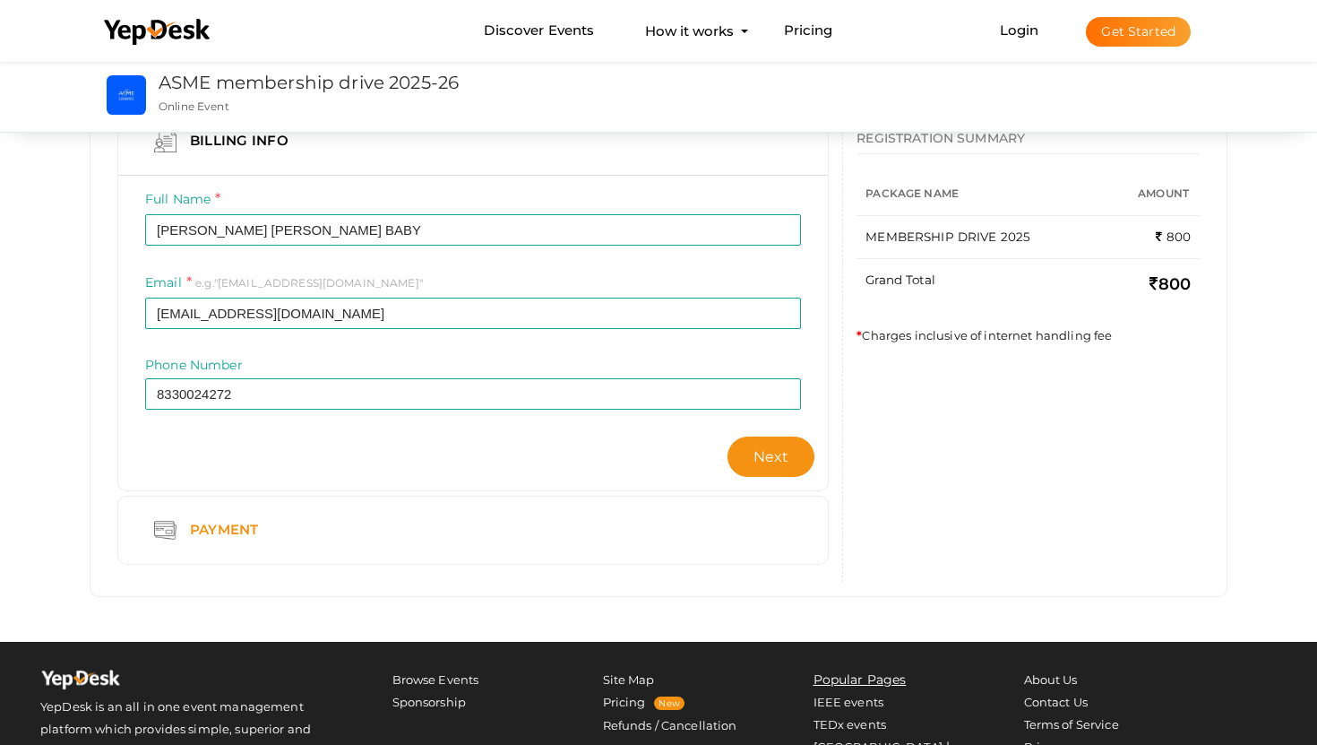
click at [705, 521] on div "Payment" at bounding box center [473, 530] width 656 height 40
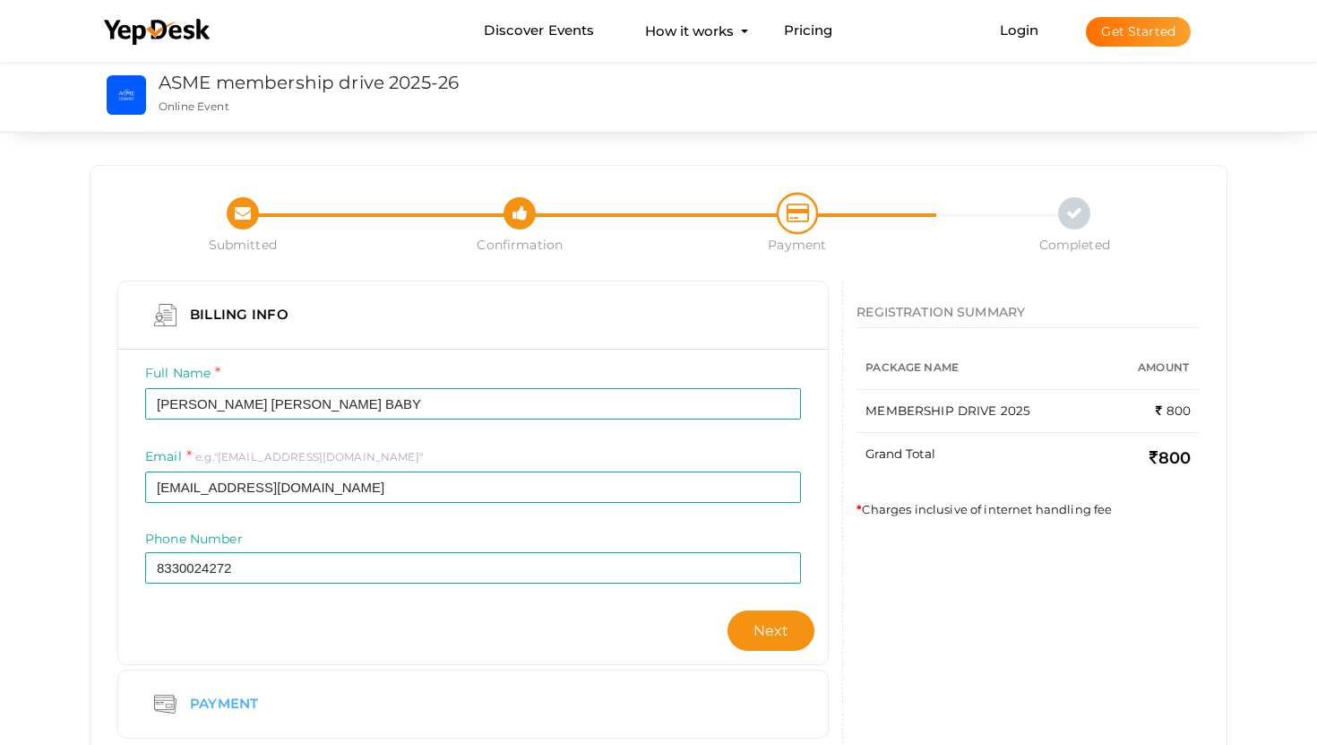
scroll to position [63, 0]
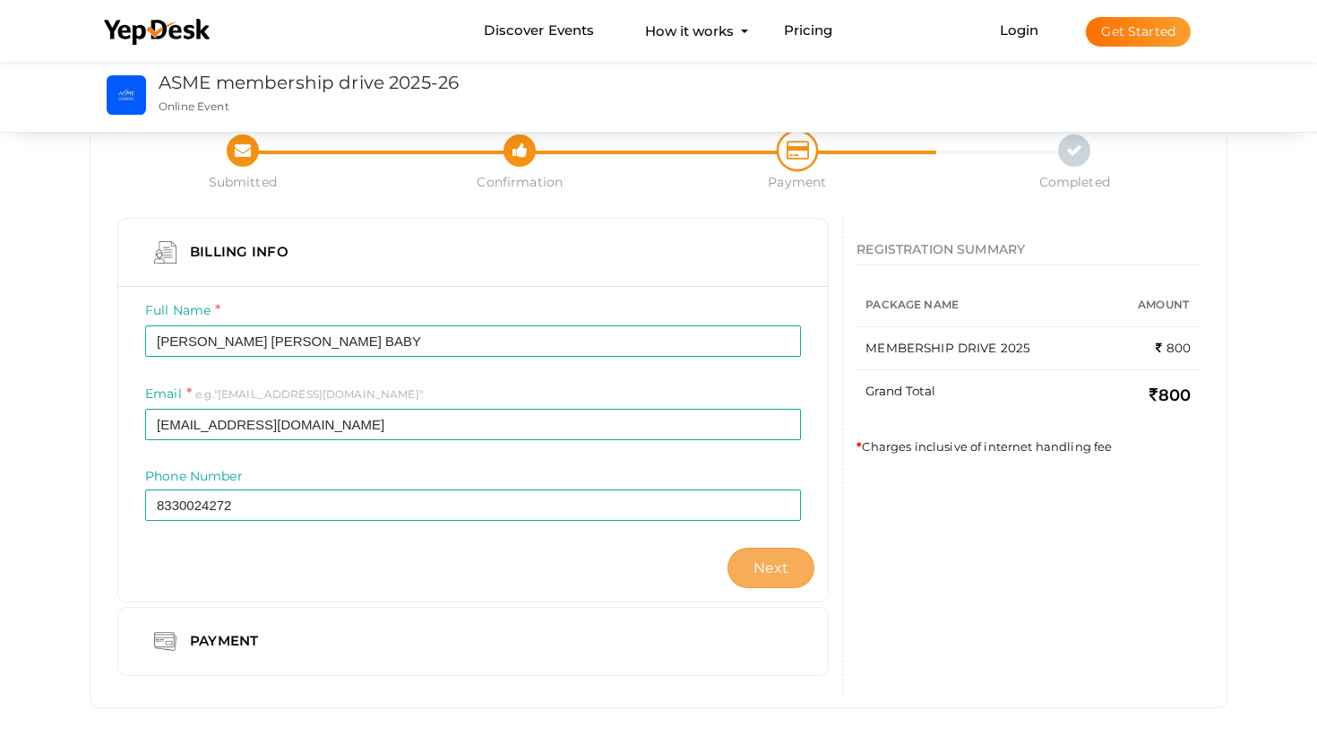
click at [776, 563] on span "Next" at bounding box center [772, 567] width 36 height 17
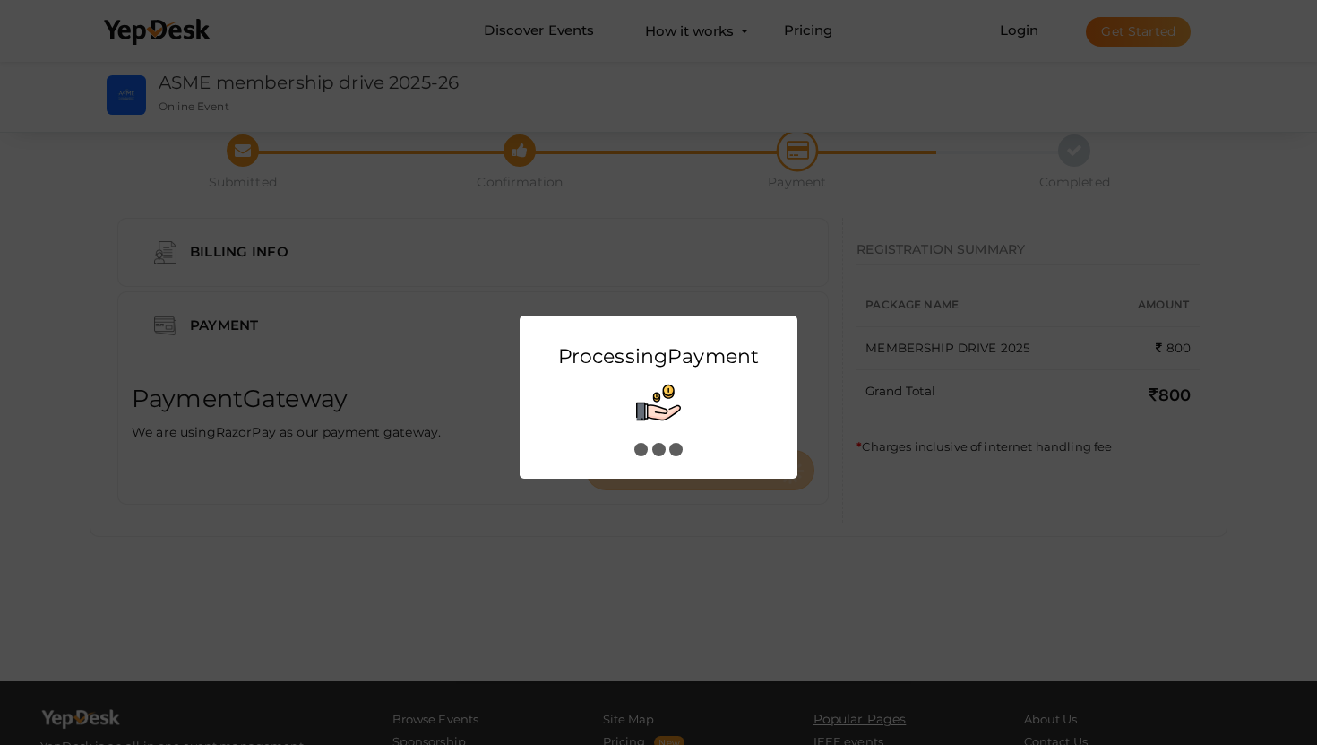
scroll to position [0, 0]
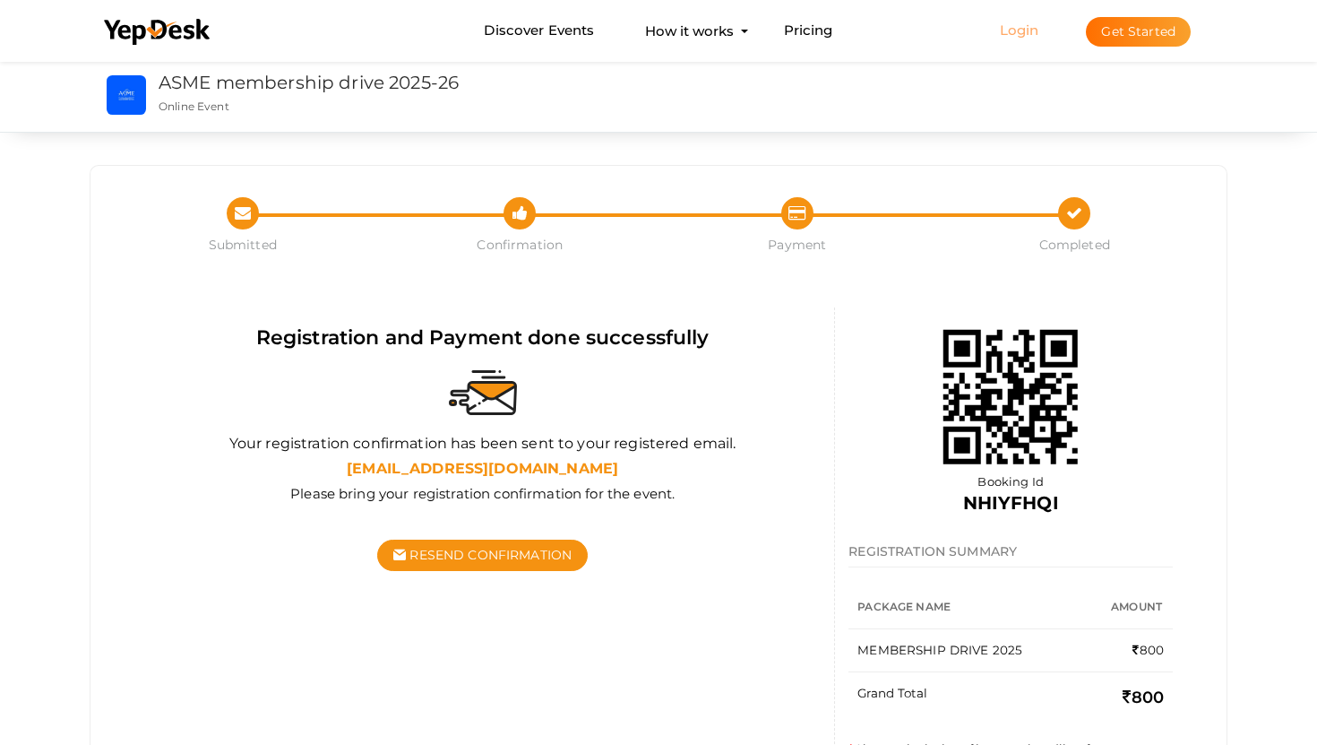
click at [1026, 32] on link "Login" at bounding box center [1019, 30] width 39 height 17
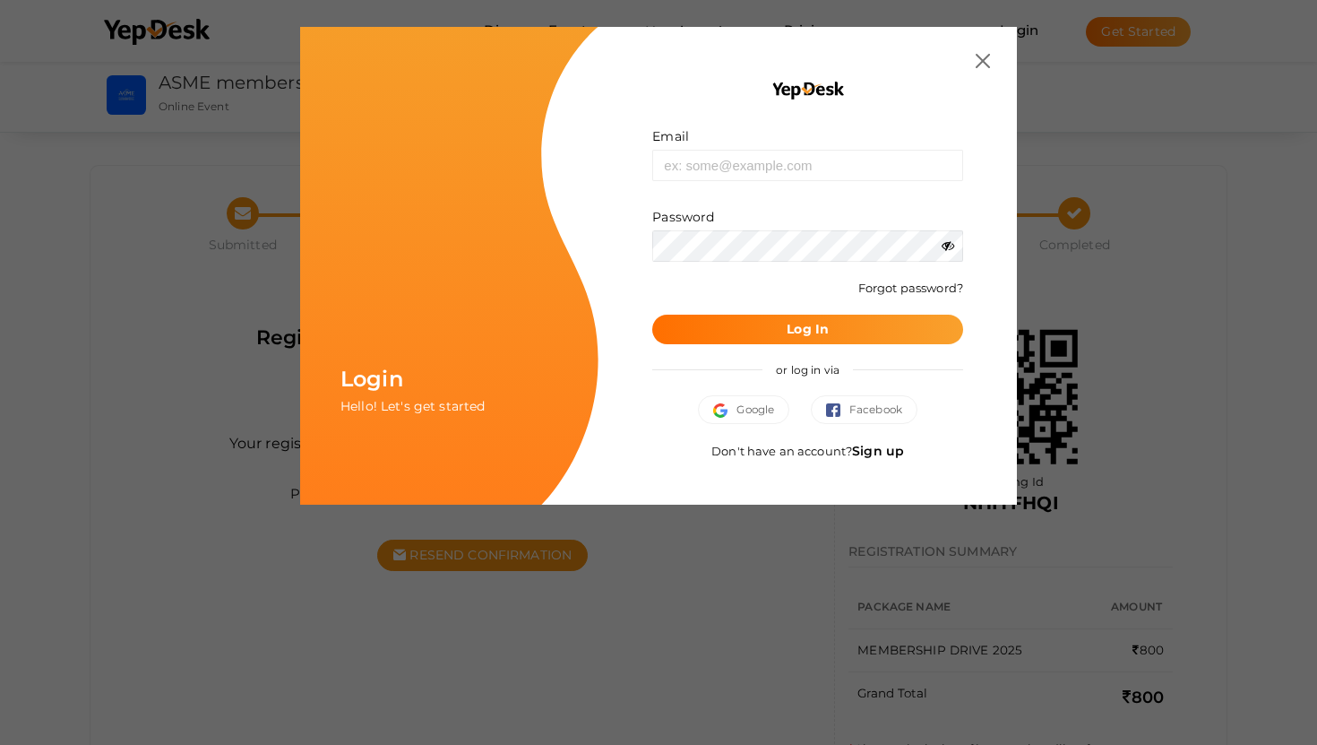
click at [978, 65] on img at bounding box center [983, 61] width 14 height 14
